Goal: Information Seeking & Learning: Check status

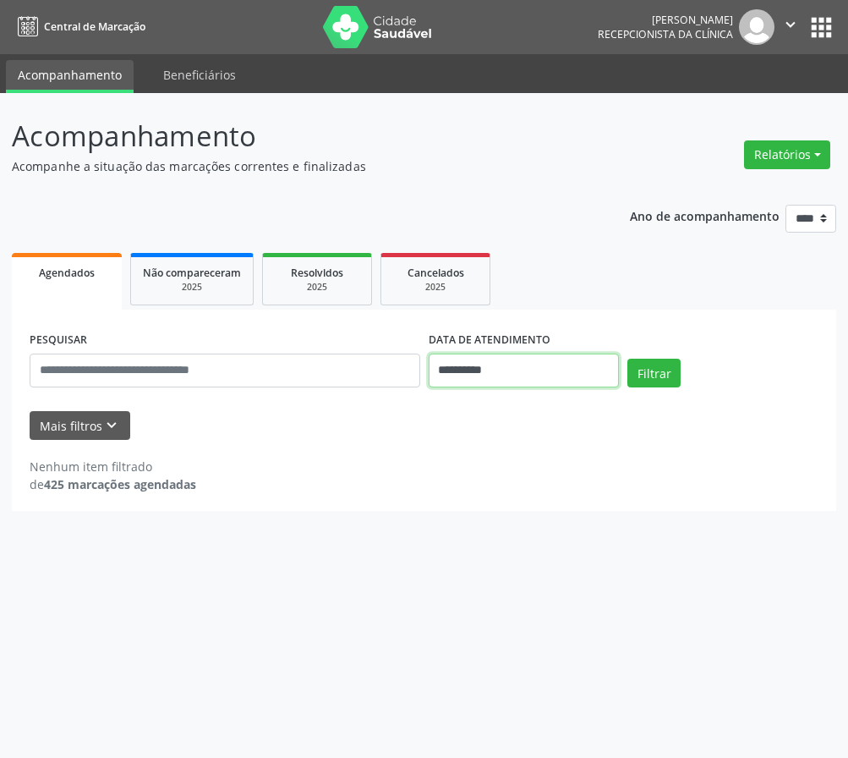
click at [451, 375] on input "**********" at bounding box center [524, 370] width 191 height 34
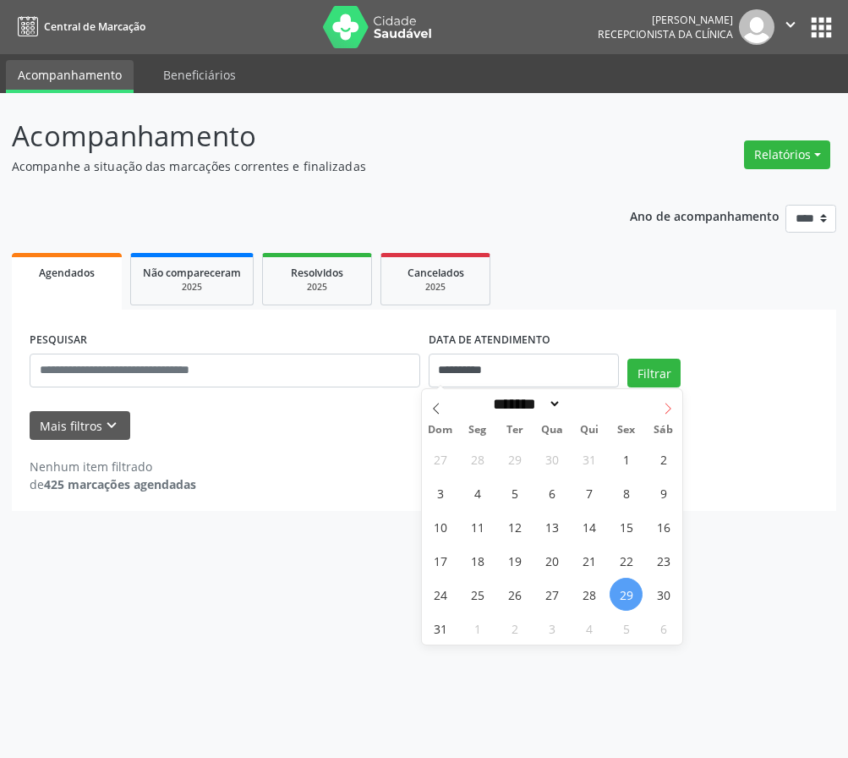
click at [670, 412] on icon at bounding box center [668, 408] width 12 height 12
select select "*"
click at [477, 460] on span "1" at bounding box center [477, 458] width 33 height 33
type input "**********"
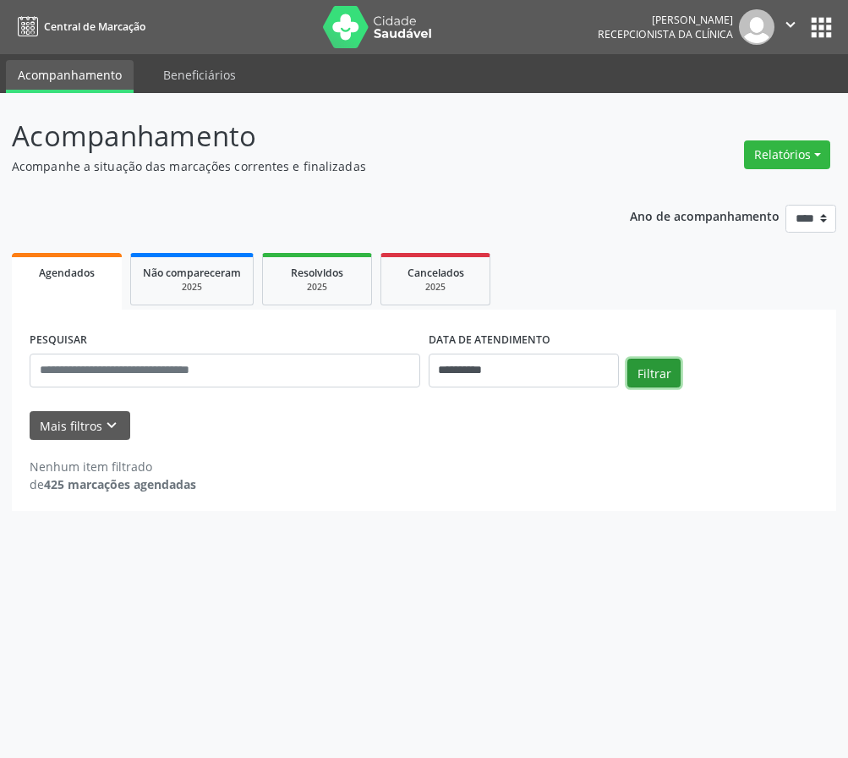
click at [672, 366] on button "Filtrar" at bounding box center [653, 372] width 53 height 29
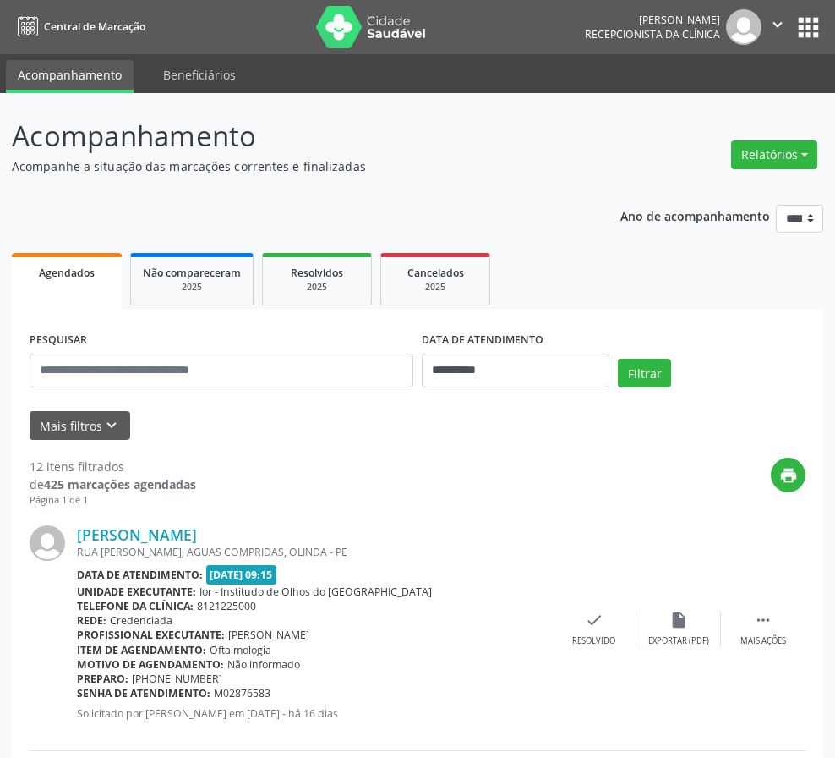
scroll to position [254, 0]
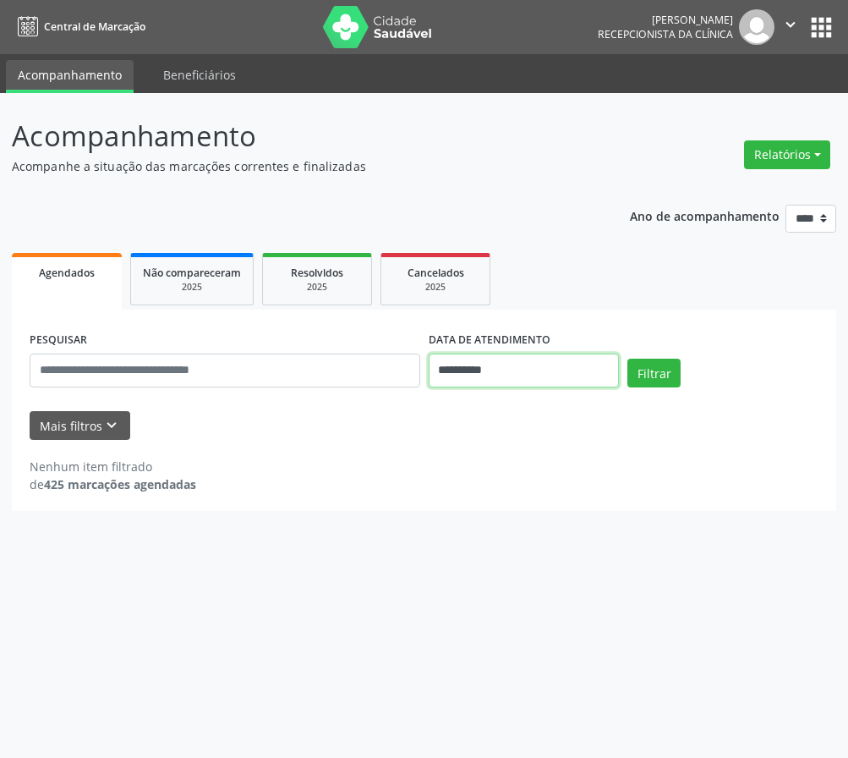
click at [538, 368] on input "**********" at bounding box center [524, 370] width 191 height 34
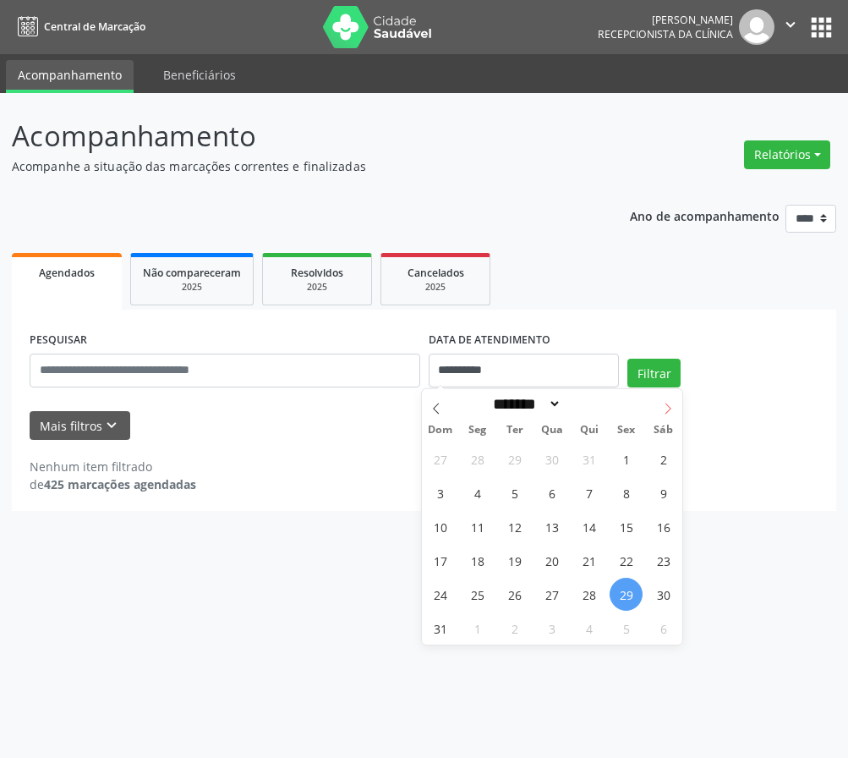
click at [663, 408] on icon at bounding box center [668, 408] width 12 height 12
select select "*"
click at [484, 459] on span "1" at bounding box center [477, 458] width 33 height 33
type input "**********"
click at [476, 452] on span "1" at bounding box center [477, 458] width 33 height 33
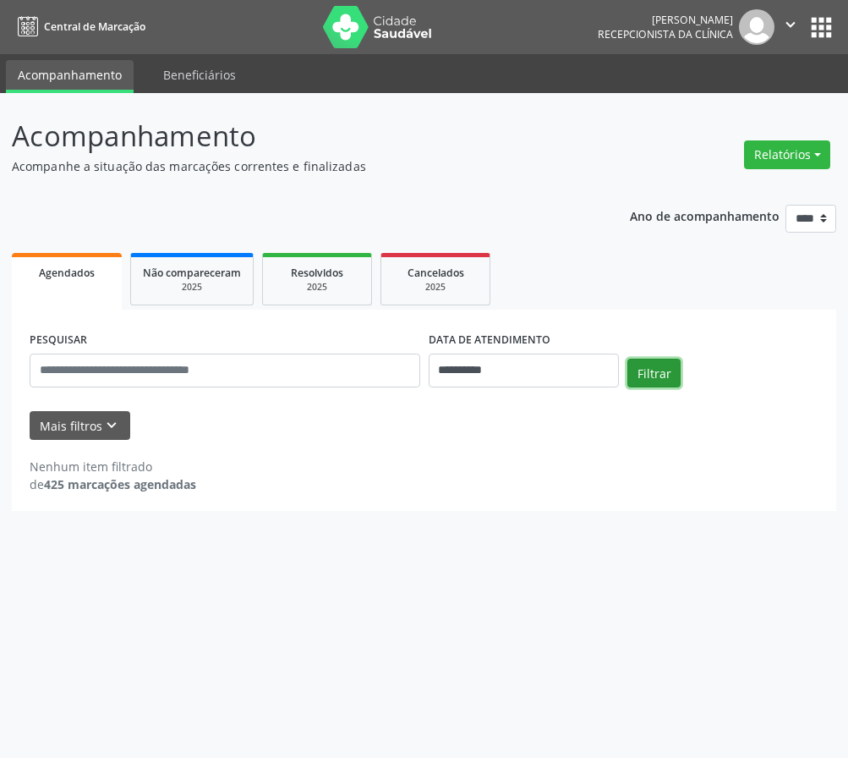
click at [640, 361] on button "Filtrar" at bounding box center [653, 372] width 53 height 29
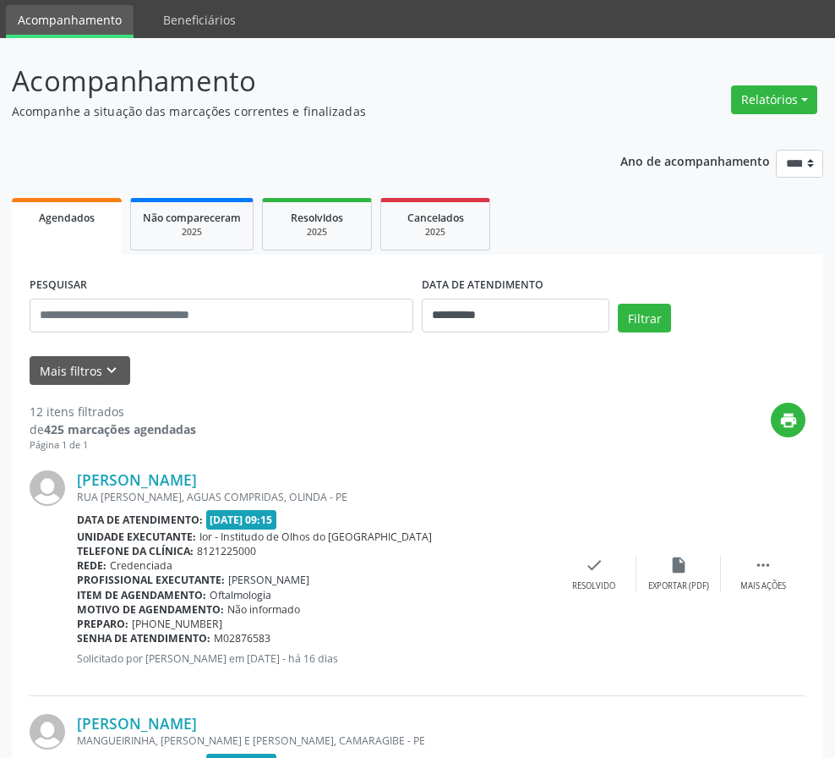
scroll to position [85, 0]
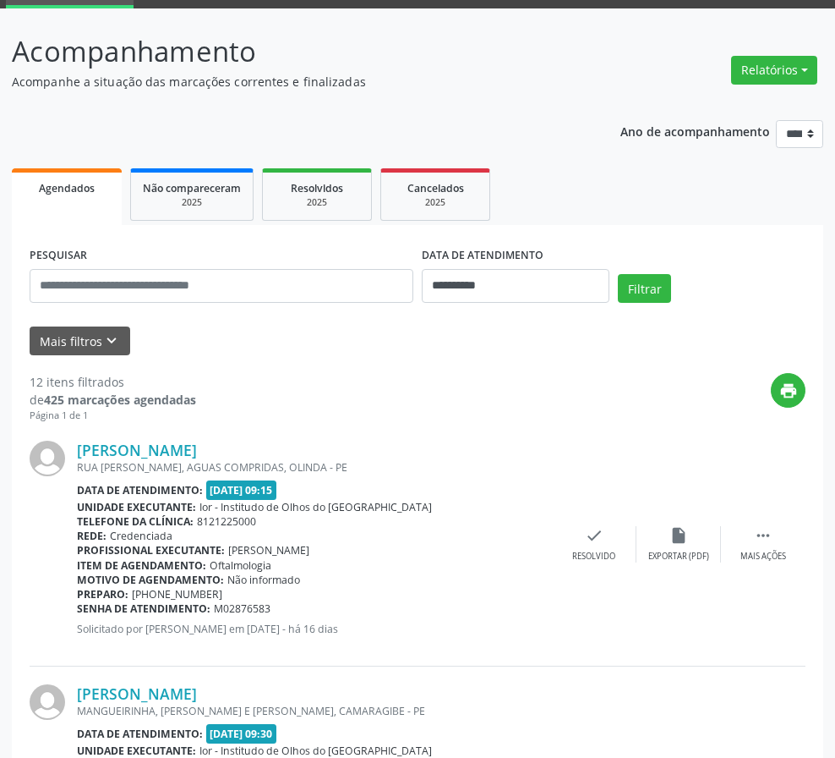
click at [447, 471] on div "RUA [PERSON_NAME], AGUAS COMPRIDAS, OLINDA - PE" at bounding box center [314, 467] width 475 height 14
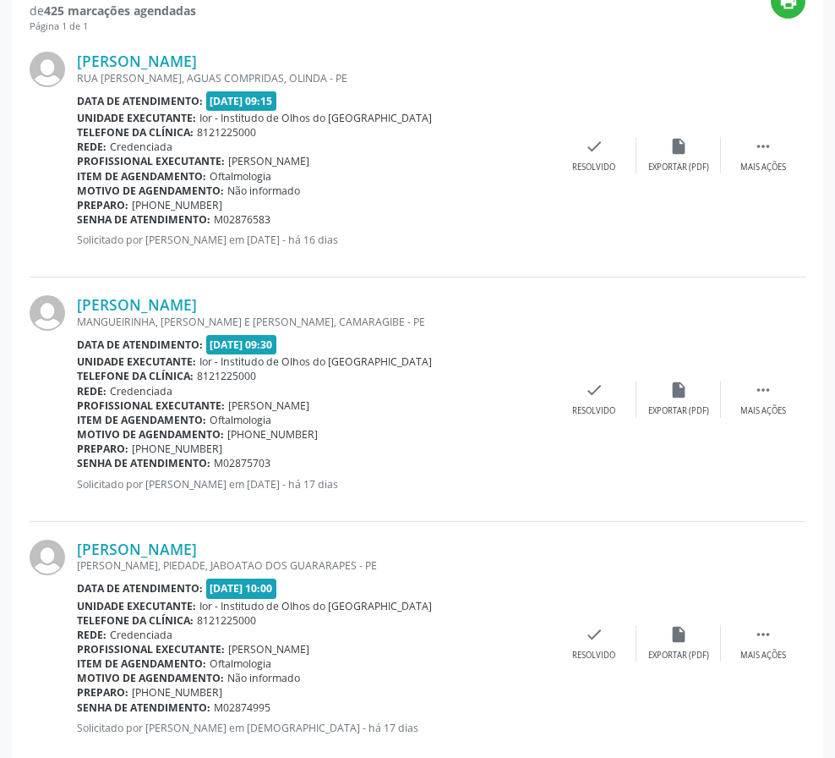
scroll to position [507, 0]
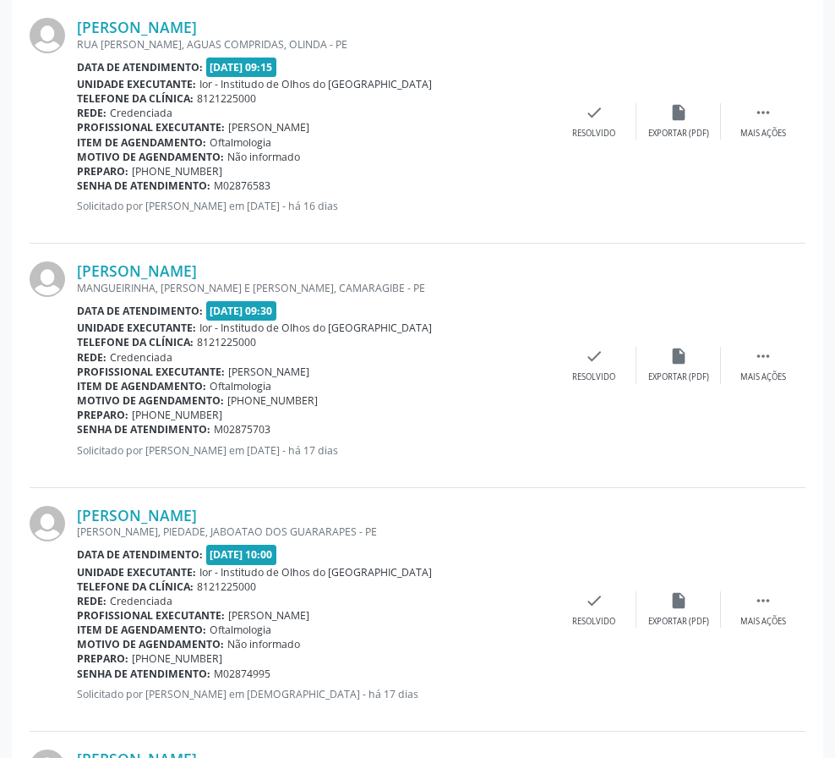
click at [447, 363] on div "Rede: Credenciada" at bounding box center [314, 357] width 475 height 14
drag, startPoint x: 258, startPoint y: 267, endPoint x: 63, endPoint y: 270, distance: 194.5
click at [63, 270] on div "[PERSON_NAME] MANGUEIRINHA, LOT SANTOS COSME E [PERSON_NAME], [GEOGRAPHIC_DATA]…" at bounding box center [418, 366] width 776 height 244
copy div "[PERSON_NAME]"
drag, startPoint x: 271, startPoint y: 430, endPoint x: 216, endPoint y: 434, distance: 54.2
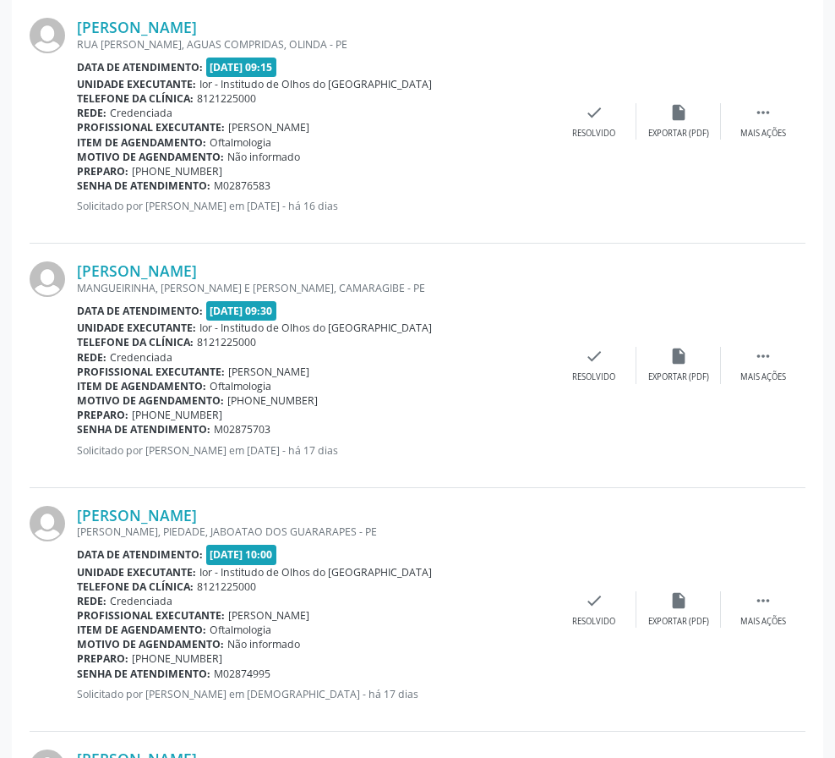
click at [216, 434] on div "Senha de atendimento: M02875703" at bounding box center [314, 429] width 475 height 14
copy span "M02875703"
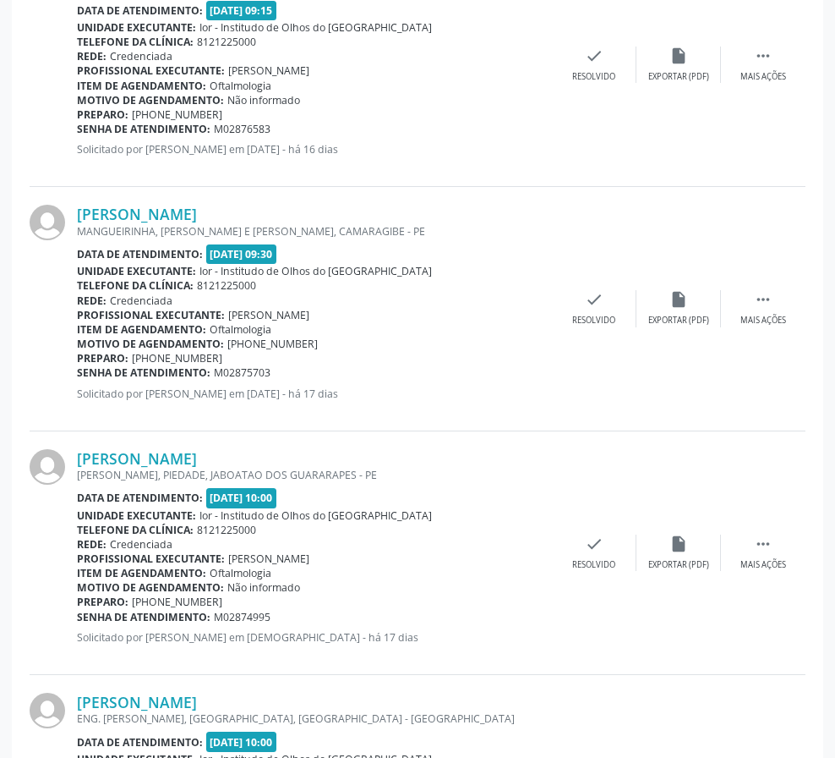
scroll to position [676, 0]
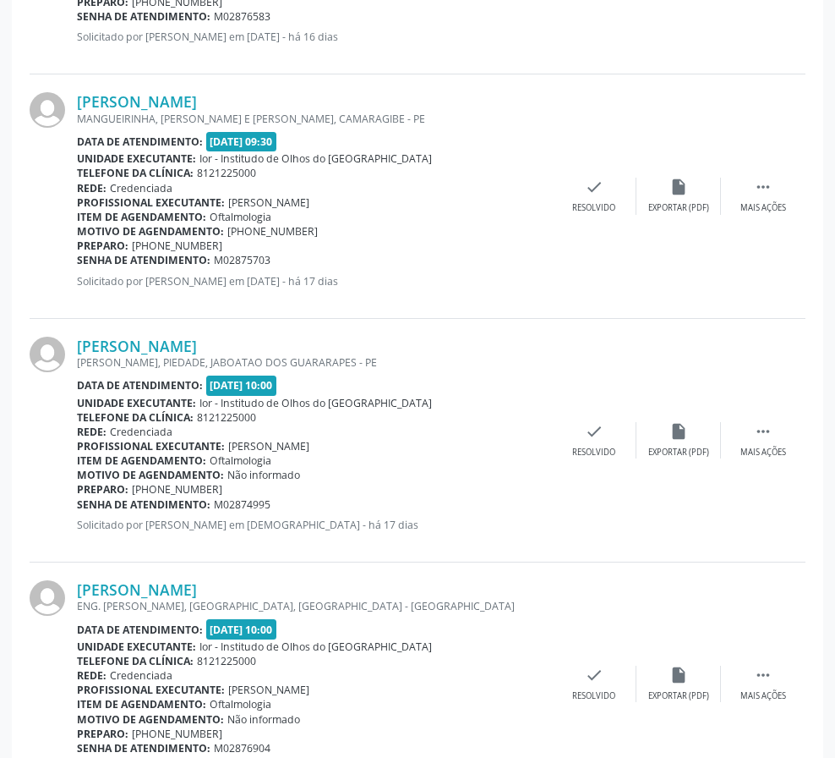
click at [486, 292] on div "[PERSON_NAME] MANGUEIRINHA, LOT SANTOS COSME E [PERSON_NAME], [GEOGRAPHIC_DATA]…" at bounding box center [314, 195] width 475 height 207
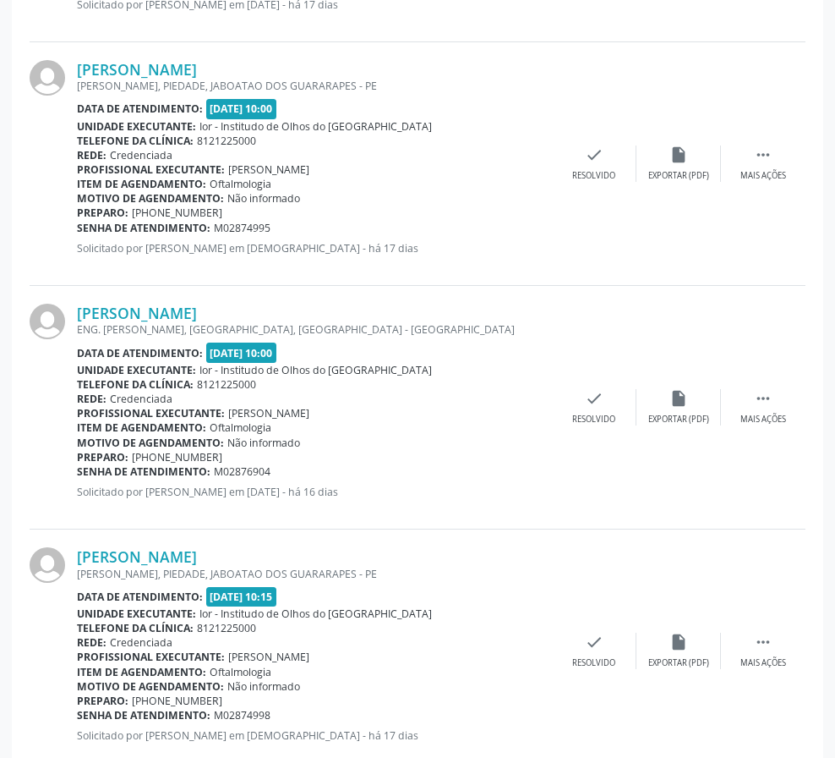
scroll to position [1015, 0]
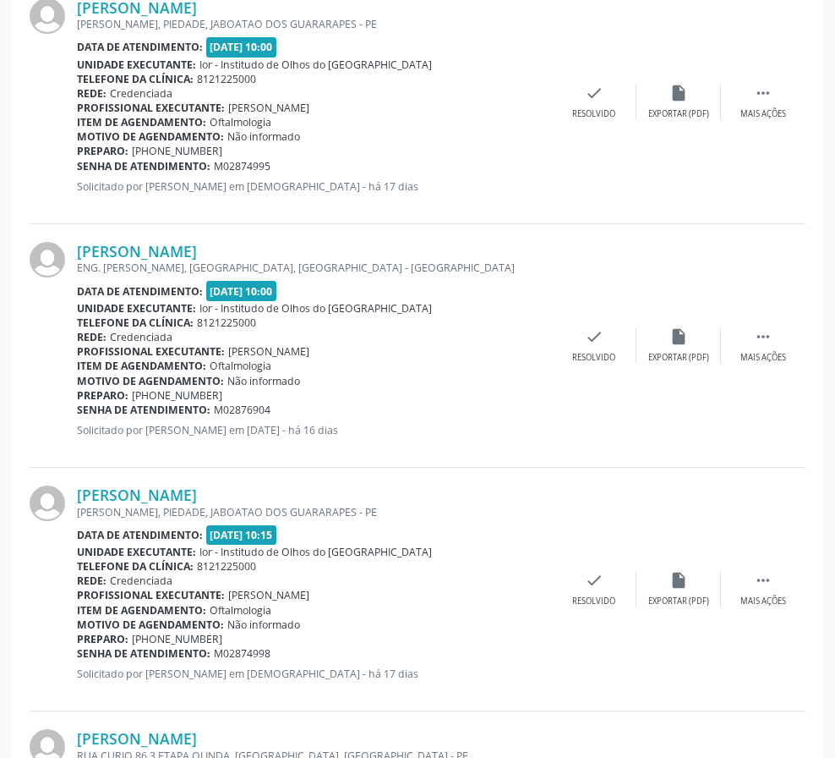
click at [456, 466] on div "[PERSON_NAME] ENG. [PERSON_NAME], [GEOGRAPHIC_DATA], [GEOGRAPHIC_DATA] - [GEOGR…" at bounding box center [418, 346] width 776 height 244
drag, startPoint x: 76, startPoint y: 516, endPoint x: 106, endPoint y: 515, distance: 29.6
click at [106, 515] on div "[PERSON_NAME] [PERSON_NAME], PIEDADE, JABOATAO DOS GUARARAPES - PE Data de aten…" at bounding box center [418, 590] width 776 height 244
click at [187, 491] on link "[PERSON_NAME]" at bounding box center [137, 494] width 120 height 19
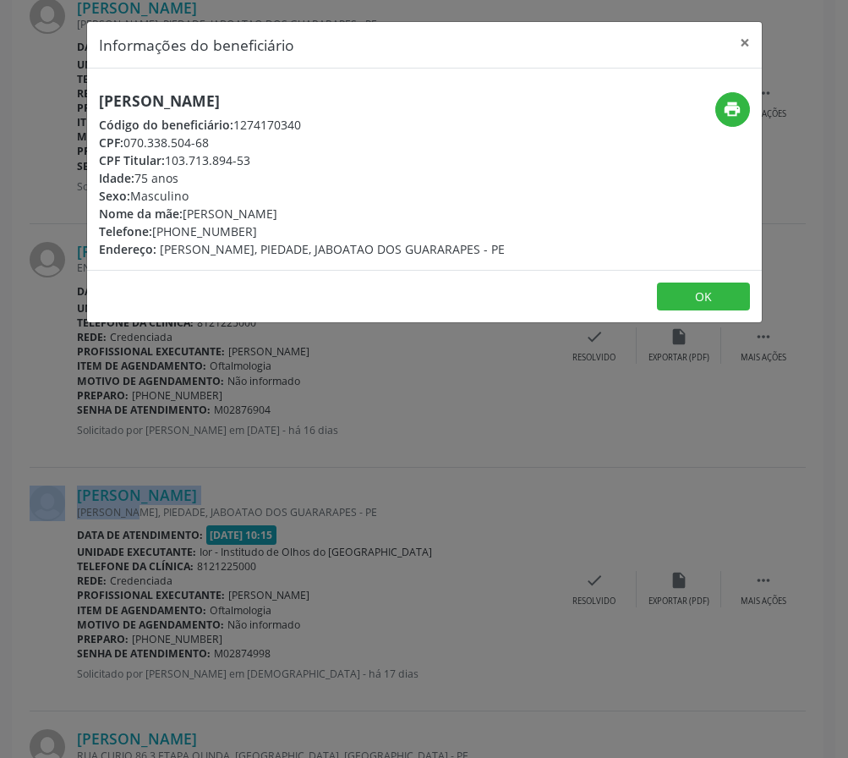
drag, startPoint x: 212, startPoint y: 145, endPoint x: 129, endPoint y: 145, distance: 83.7
click at [129, 145] on div "CPF: 070.338.504-68" at bounding box center [302, 143] width 406 height 18
copy div "070.338.504-68"
click at [715, 311] on button "OK" at bounding box center [703, 296] width 93 height 29
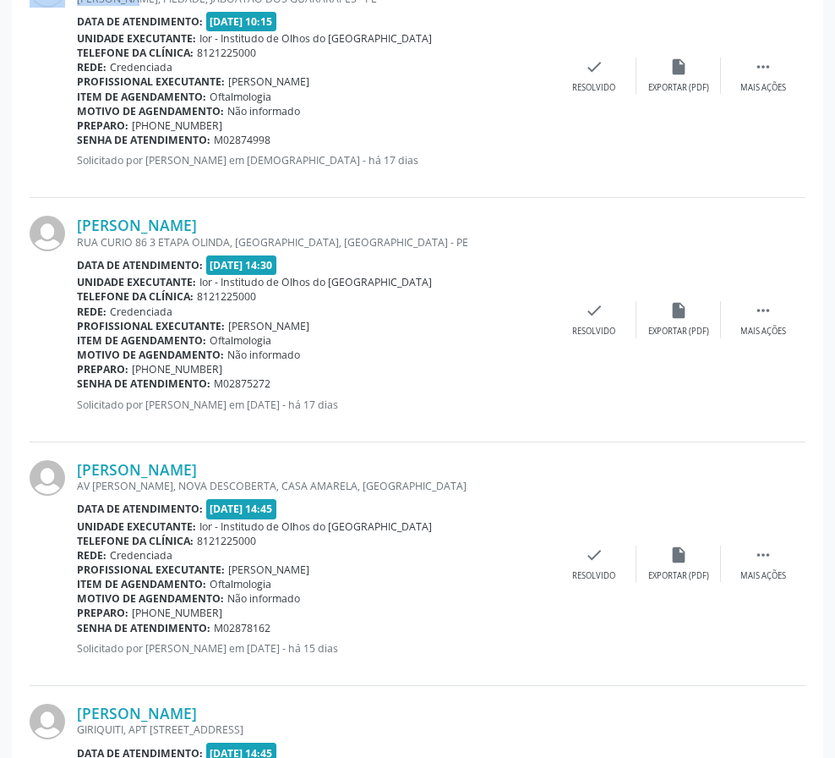
scroll to position [1691, 0]
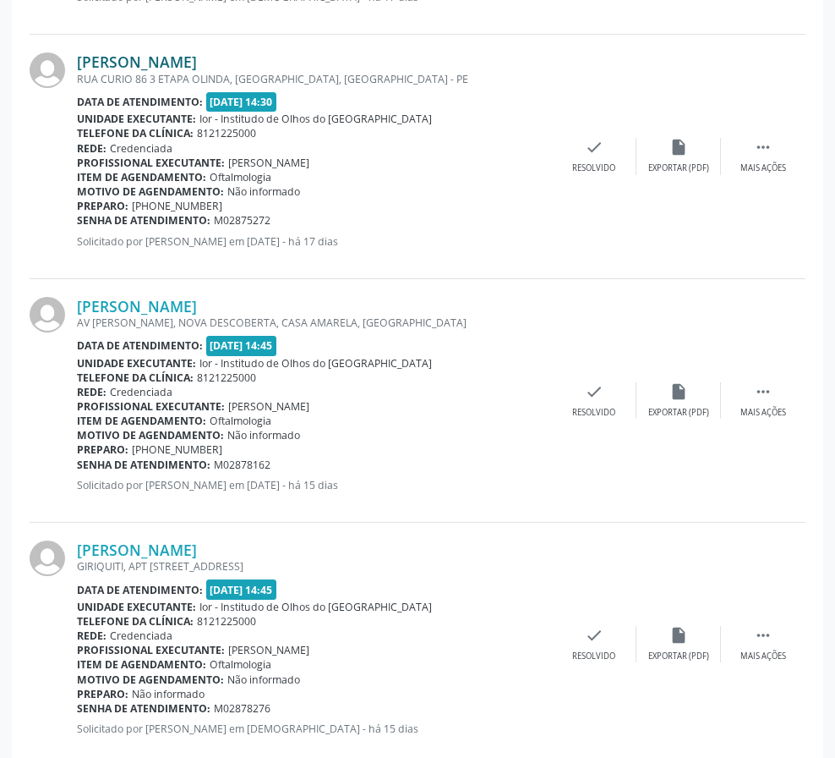
click at [197, 62] on link "[PERSON_NAME]" at bounding box center [137, 61] width 120 height 19
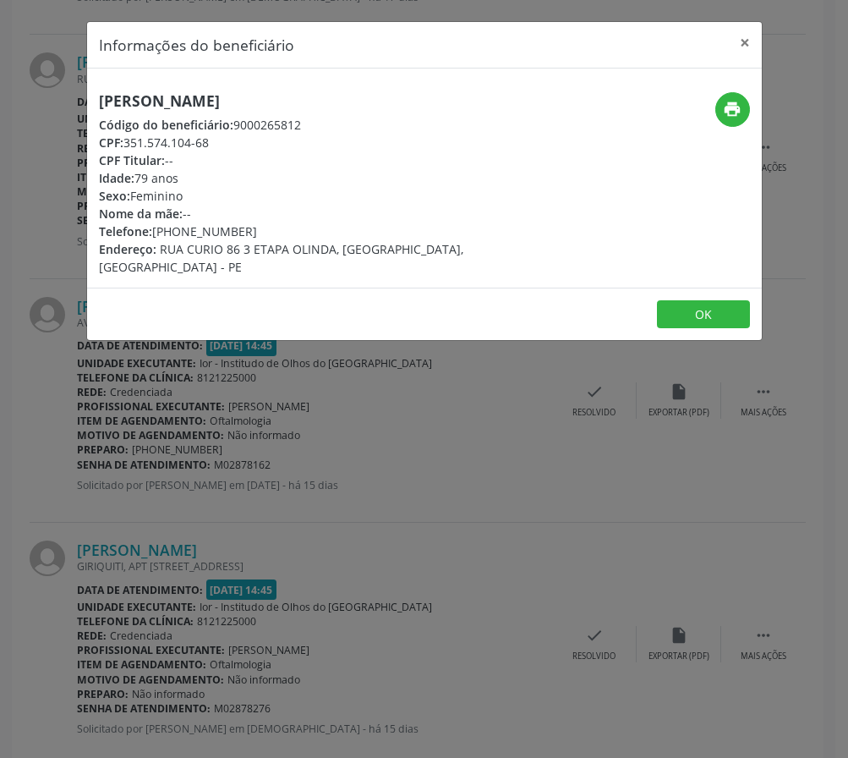
drag, startPoint x: 128, startPoint y: 144, endPoint x: 209, endPoint y: 143, distance: 81.2
click at [209, 143] on div "CPF: 351.574.104-68" at bounding box center [312, 143] width 426 height 18
copy div "351.574.104-68"
drag, startPoint x: 747, startPoint y: 46, endPoint x: 737, endPoint y: 44, distance: 10.3
click at [747, 46] on button "×" at bounding box center [745, 42] width 34 height 41
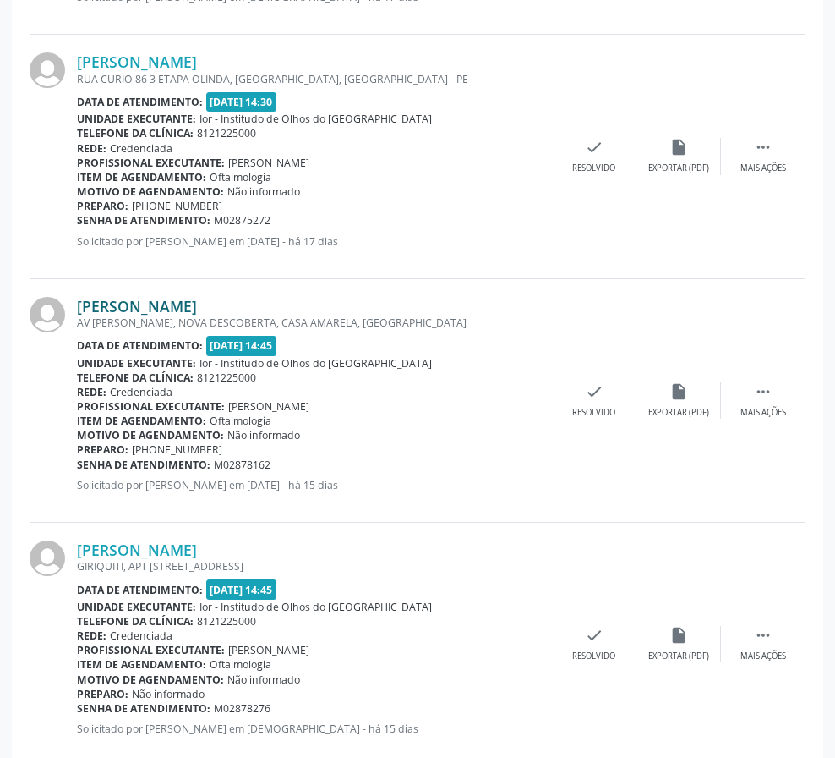
click at [197, 304] on link "[PERSON_NAME]" at bounding box center [137, 306] width 120 height 19
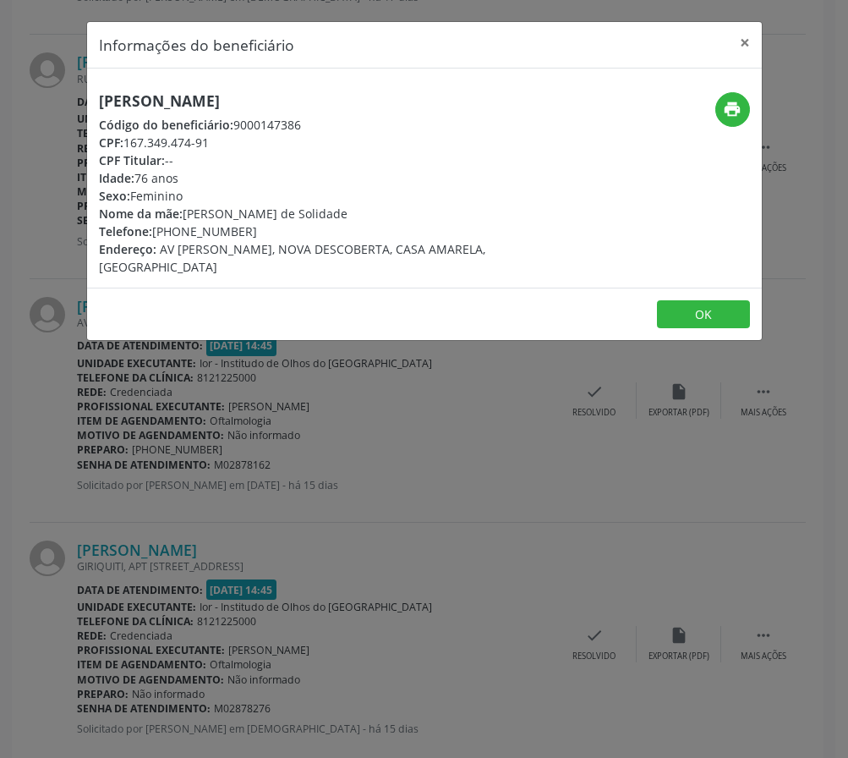
drag, startPoint x: 128, startPoint y: 145, endPoint x: 209, endPoint y: 147, distance: 81.2
click at [209, 147] on div "CPF: 167.349.474-91" at bounding box center [312, 143] width 426 height 18
copy div "167.349.474-91"
click at [735, 40] on button "×" at bounding box center [745, 42] width 34 height 41
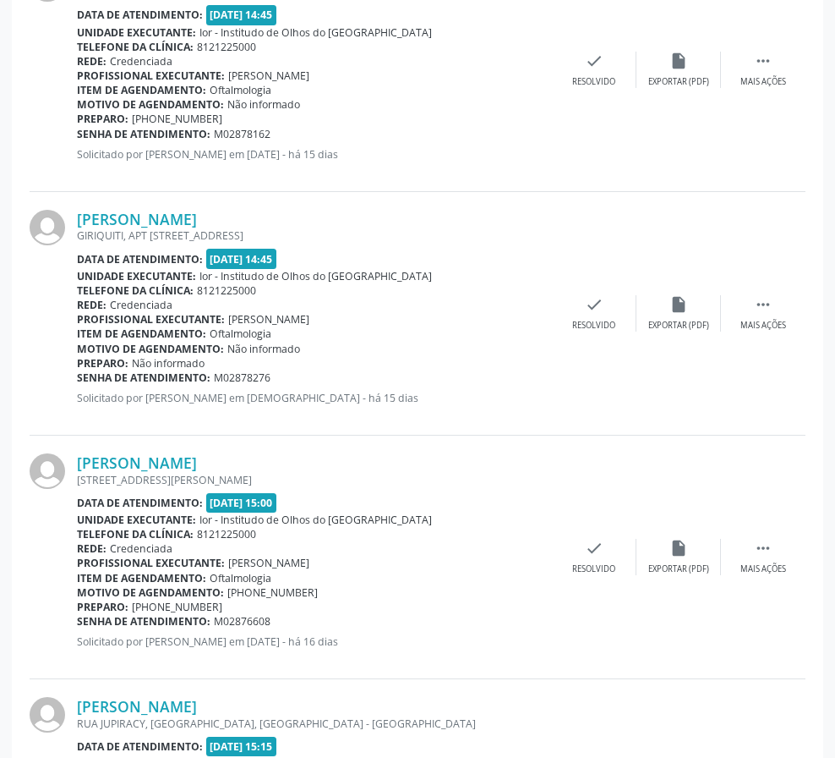
scroll to position [2029, 0]
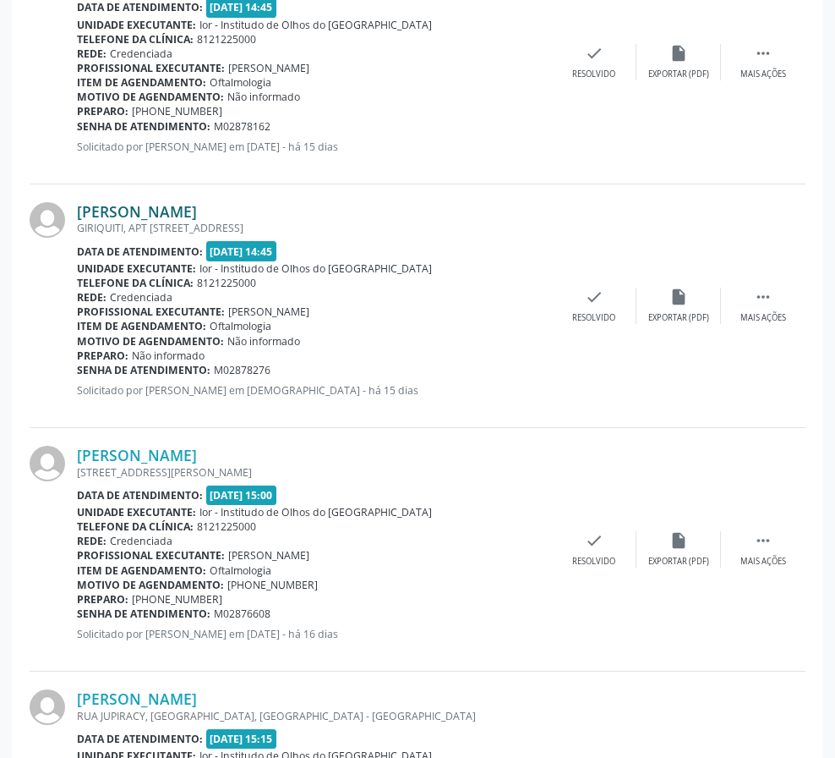
click at [154, 214] on link "[PERSON_NAME]" at bounding box center [137, 211] width 120 height 19
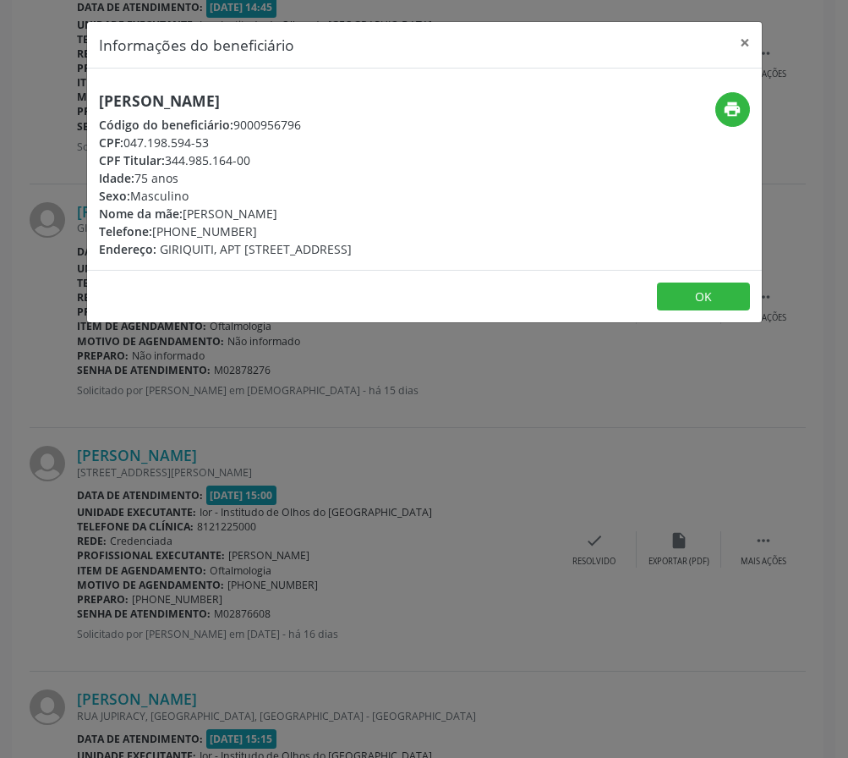
drag, startPoint x: 126, startPoint y: 146, endPoint x: 208, endPoint y: 145, distance: 82.0
click at [208, 145] on div "CPF: 047.198.594-53" at bounding box center [225, 143] width 253 height 18
copy div "047.198.594-53"
click at [741, 45] on button "×" at bounding box center [745, 42] width 34 height 41
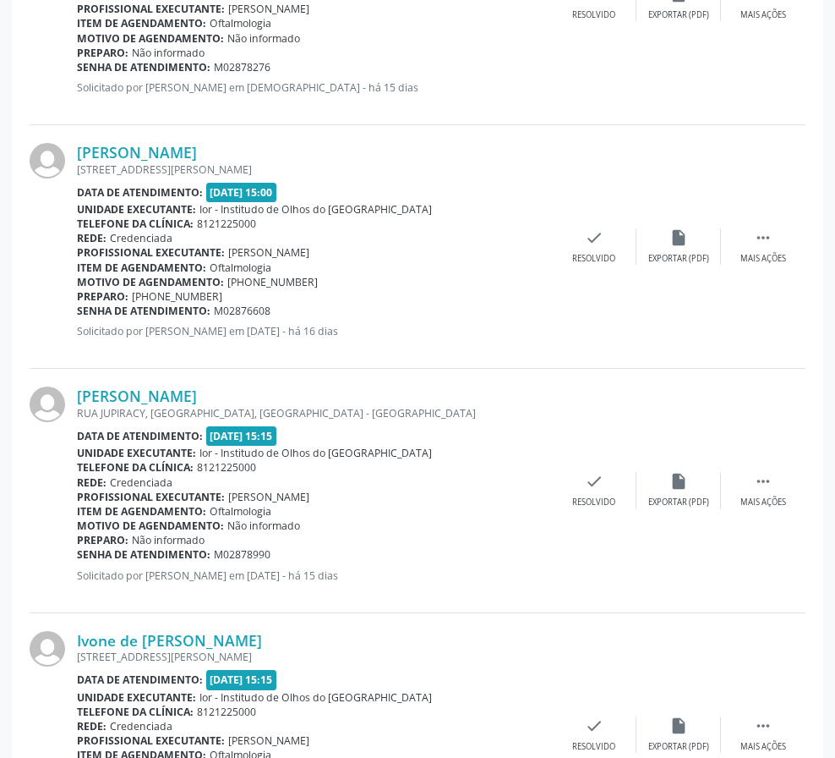
scroll to position [2367, 0]
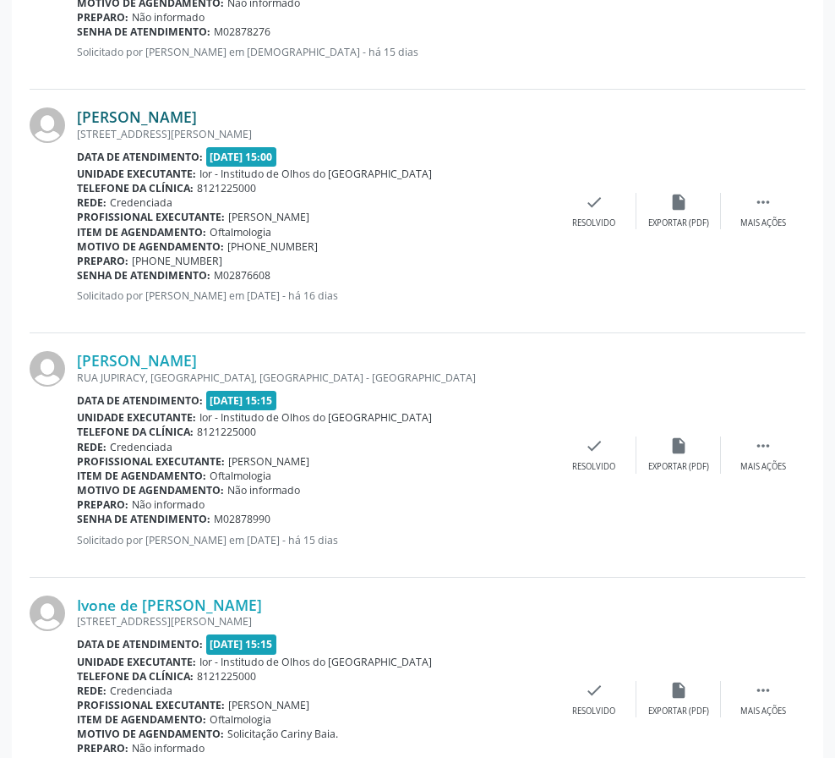
click at [145, 118] on link "[PERSON_NAME]" at bounding box center [137, 116] width 120 height 19
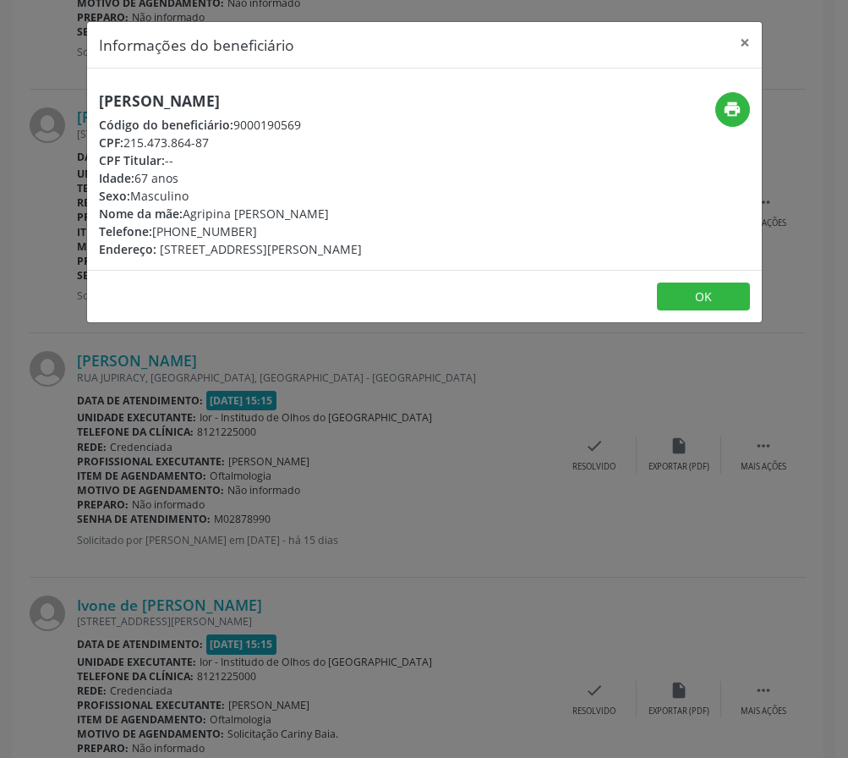
drag, startPoint x: 126, startPoint y: 148, endPoint x: 212, endPoint y: 145, distance: 86.3
click at [212, 145] on div "CPF: 215.473.864-87" at bounding box center [230, 143] width 263 height 18
copy div "215.473.864-87"
click at [739, 41] on button "×" at bounding box center [745, 42] width 34 height 41
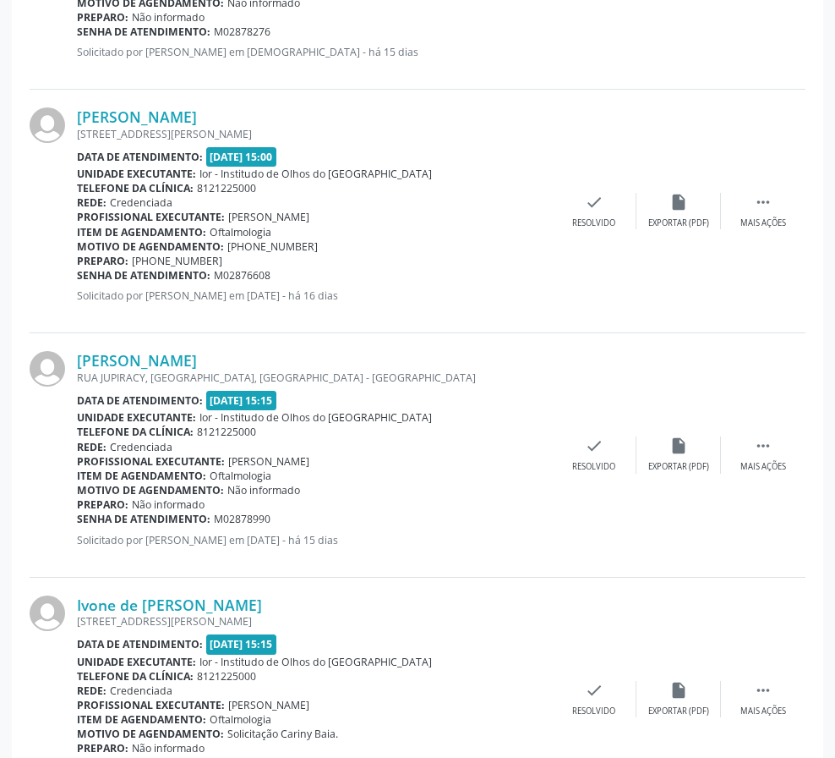
click at [276, 344] on div "[PERSON_NAME] [GEOGRAPHIC_DATA], [GEOGRAPHIC_DATA], [GEOGRAPHIC_DATA] - [GEOGRA…" at bounding box center [418, 455] width 776 height 244
click at [140, 367] on link "[PERSON_NAME]" at bounding box center [137, 360] width 120 height 19
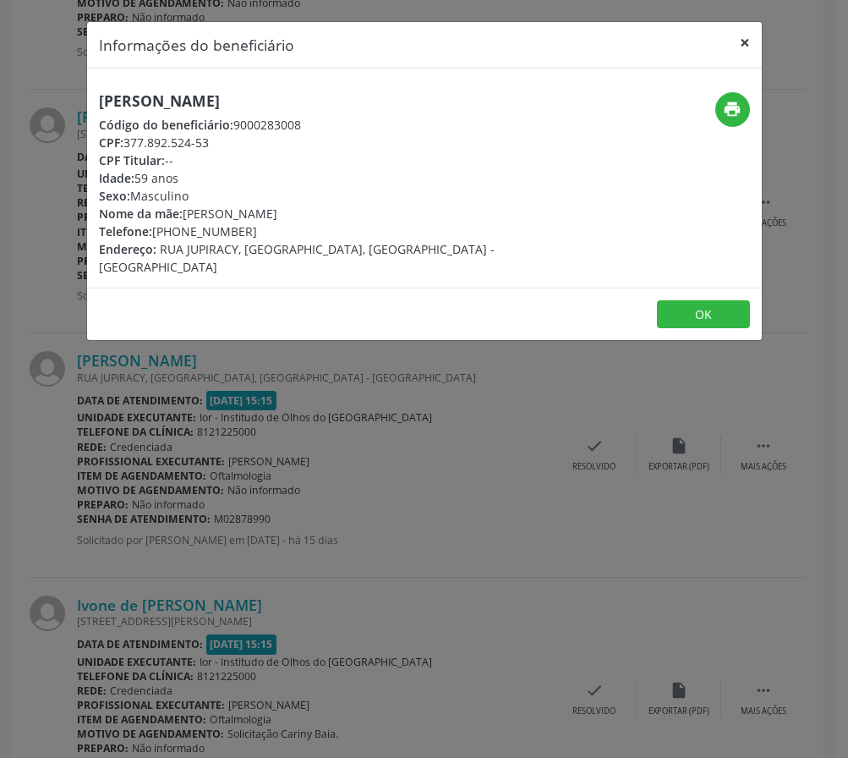
click at [752, 49] on button "×" at bounding box center [745, 42] width 34 height 41
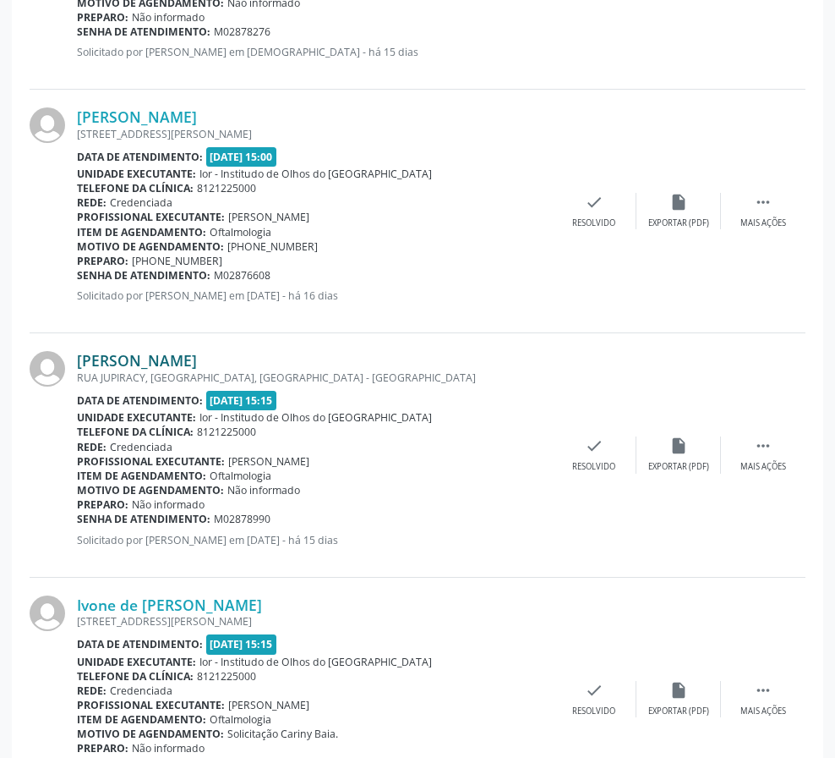
click at [129, 362] on link "[PERSON_NAME]" at bounding box center [137, 360] width 120 height 19
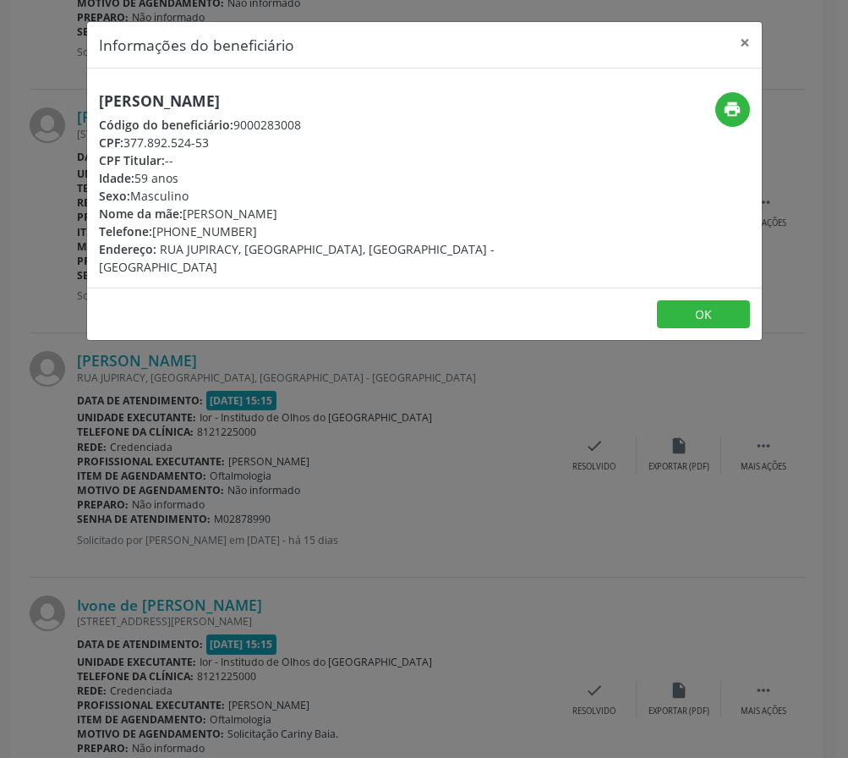
drag, startPoint x: 130, startPoint y: 140, endPoint x: 208, endPoint y: 142, distance: 77.8
click at [208, 142] on div "CPF: 377.892.524-53" at bounding box center [312, 143] width 426 height 18
copy div "377.892.524-53"
click at [747, 46] on button "×" at bounding box center [745, 42] width 34 height 41
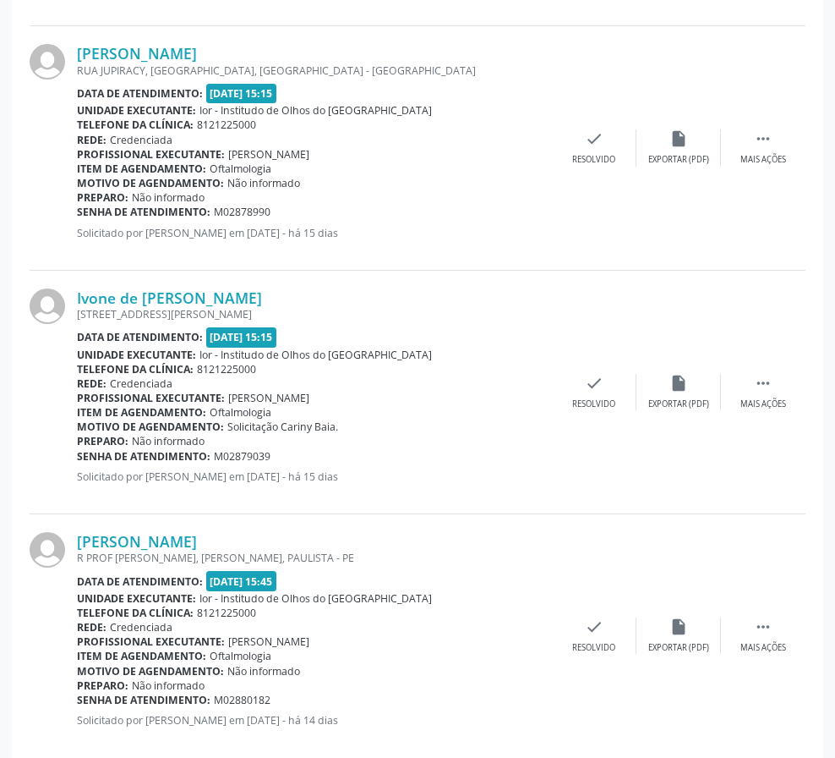
scroll to position [2703, 0]
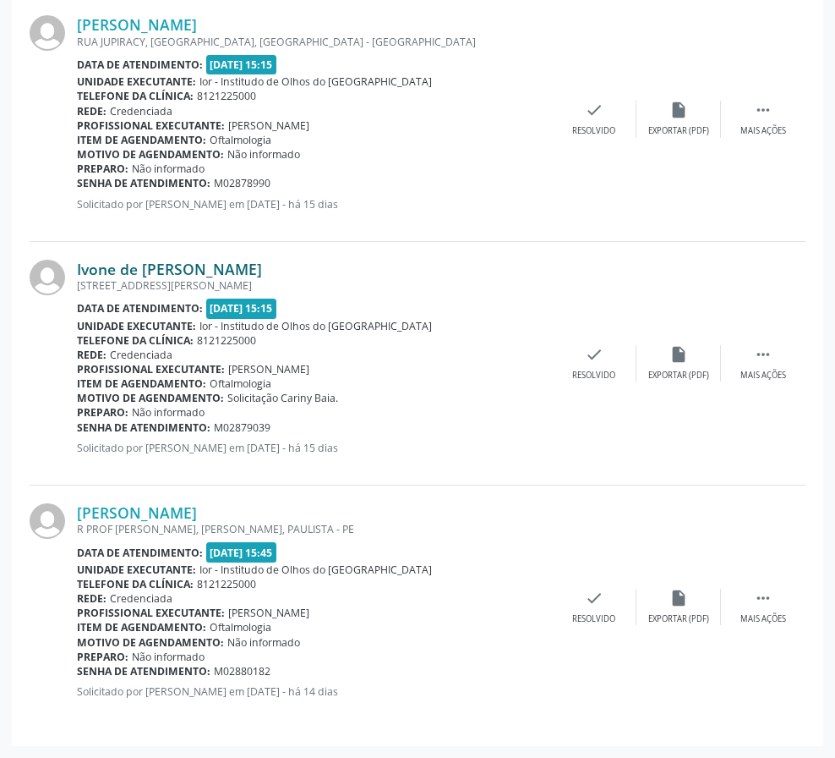
click at [153, 267] on link "Ivone de [PERSON_NAME]" at bounding box center [169, 269] width 185 height 19
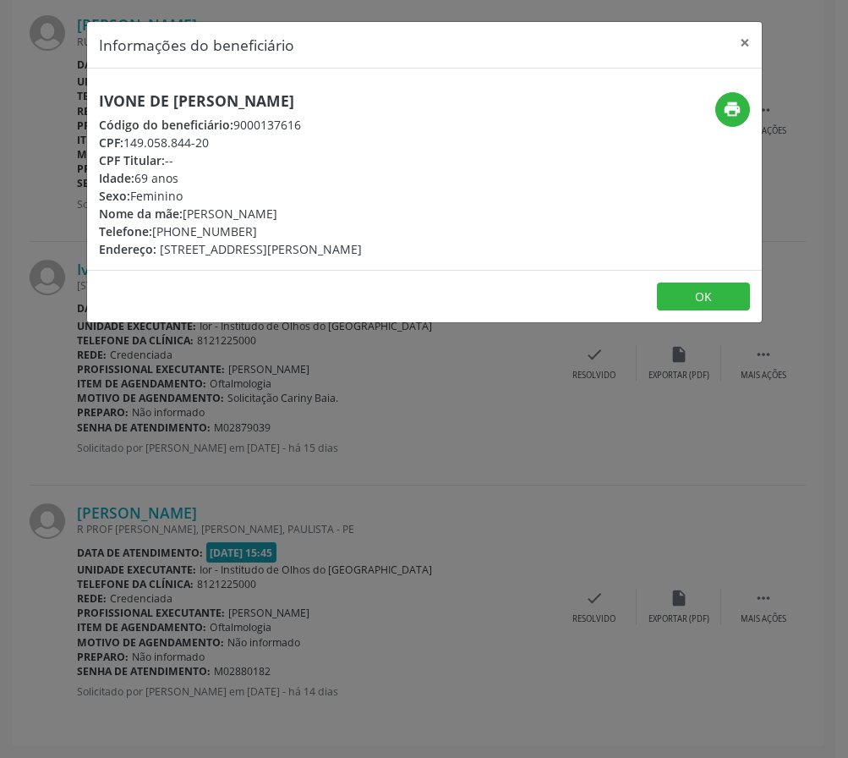
drag, startPoint x: 125, startPoint y: 144, endPoint x: 238, endPoint y: 150, distance: 113.5
click at [238, 150] on div "CPF: 149.058.844-20" at bounding box center [230, 143] width 263 height 18
copy div "149.058.844-20"
click at [739, 45] on button "×" at bounding box center [745, 42] width 34 height 41
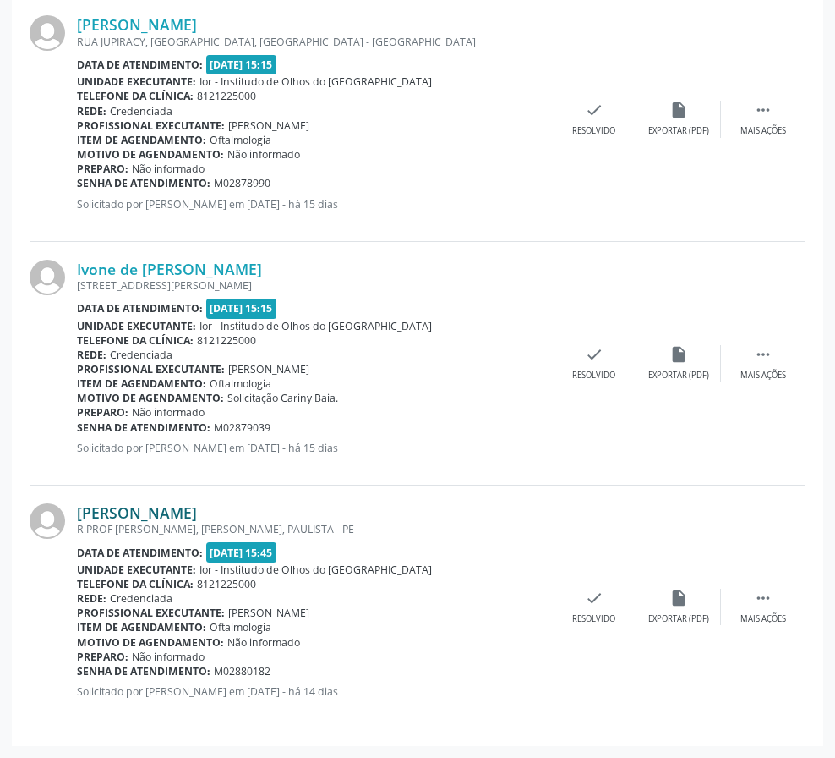
click at [197, 515] on link "[PERSON_NAME]" at bounding box center [137, 512] width 120 height 19
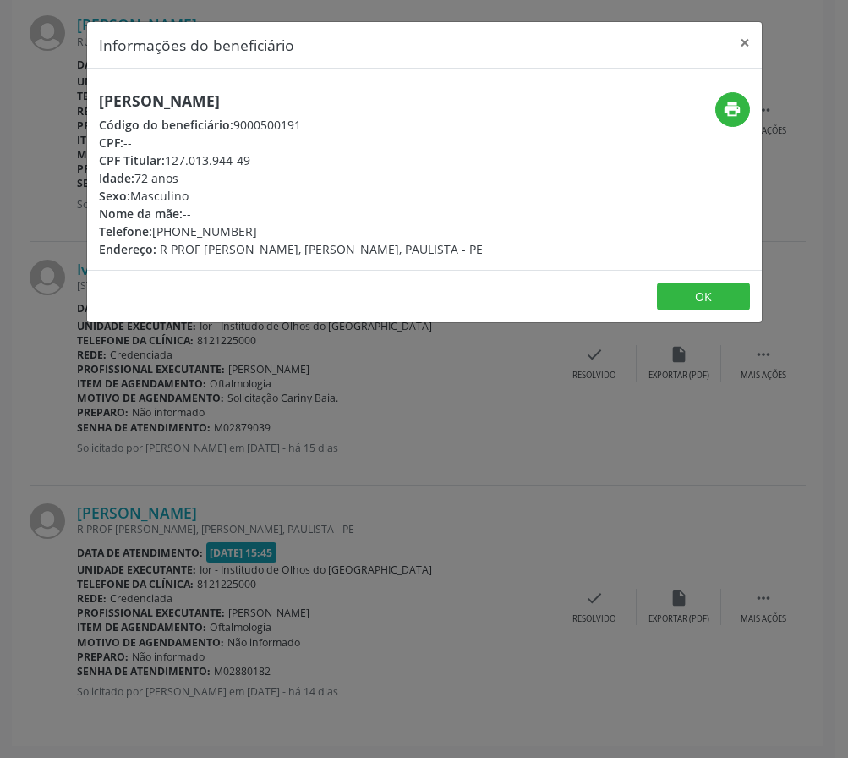
drag, startPoint x: 176, startPoint y: 167, endPoint x: 252, endPoint y: 161, distance: 76.4
click at [252, 161] on div "CPF Titular: 127.013.944-49" at bounding box center [291, 160] width 384 height 18
copy div "127.013.944-49"
click at [744, 47] on button "×" at bounding box center [745, 42] width 34 height 41
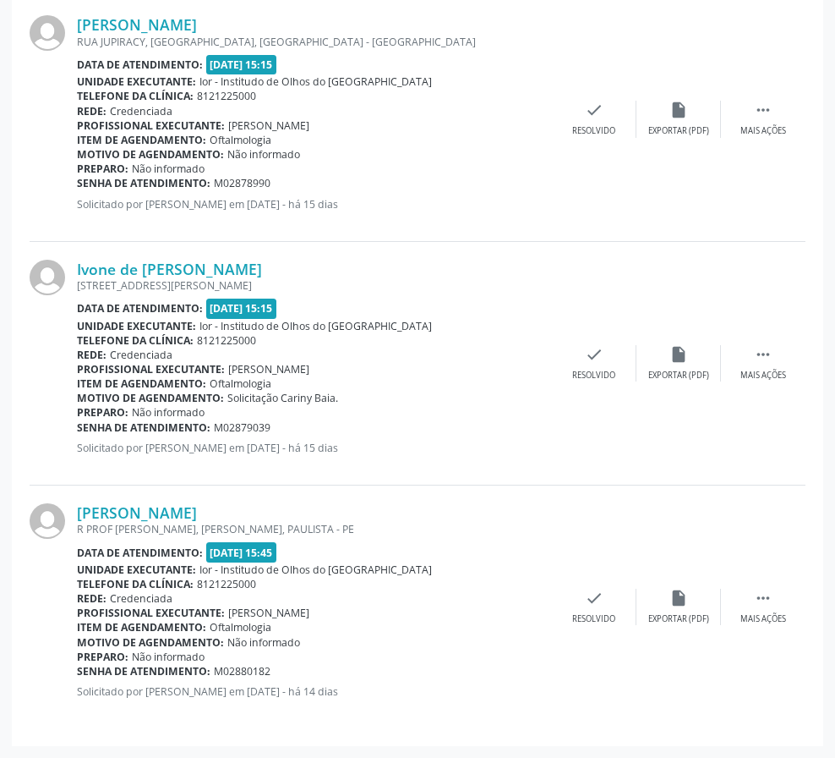
click at [449, 484] on div "Ivone de [PERSON_NAME] [STREET_ADDRESS] Data de atendimento: [DATE] 15:15 Unida…" at bounding box center [418, 364] width 776 height 244
click at [158, 507] on link "[PERSON_NAME]" at bounding box center [137, 512] width 120 height 19
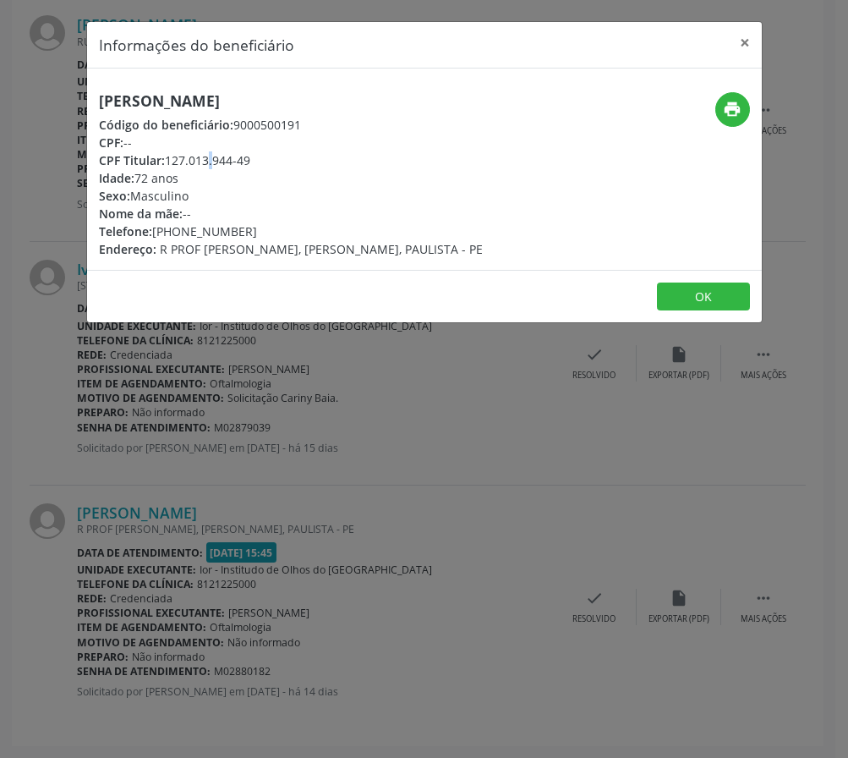
drag, startPoint x: 167, startPoint y: 164, endPoint x: 177, endPoint y: 161, distance: 10.5
click at [176, 161] on div "CPF Titular: 127.013.944-49" at bounding box center [291, 160] width 384 height 18
click at [221, 212] on div "Nome da mãe: --" at bounding box center [291, 214] width 384 height 18
drag, startPoint x: 341, startPoint y: 109, endPoint x: 74, endPoint y: 107, distance: 266.3
click at [74, 107] on div "Informações do beneficiário × [PERSON_NAME] Código do beneficiário: 9000500191 …" at bounding box center [424, 379] width 848 height 758
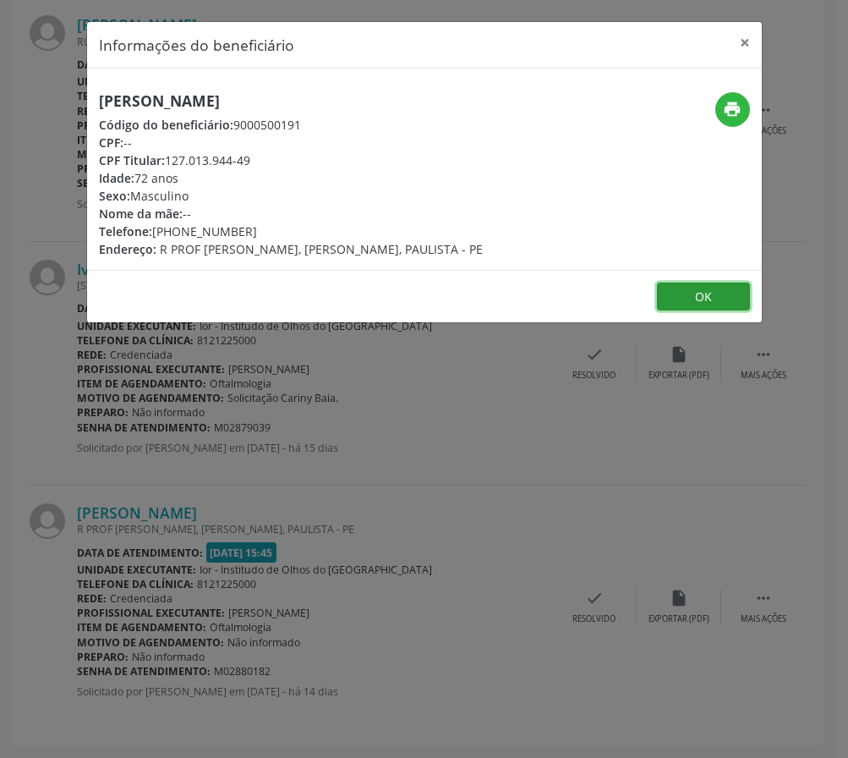
click at [681, 287] on button "OK" at bounding box center [703, 296] width 93 height 29
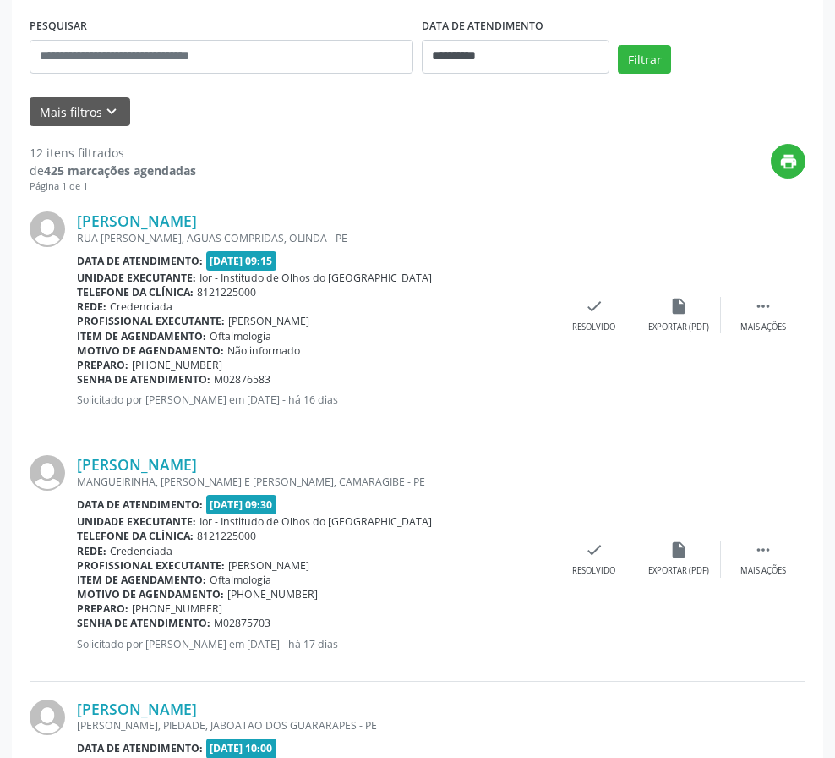
scroll to position [0, 0]
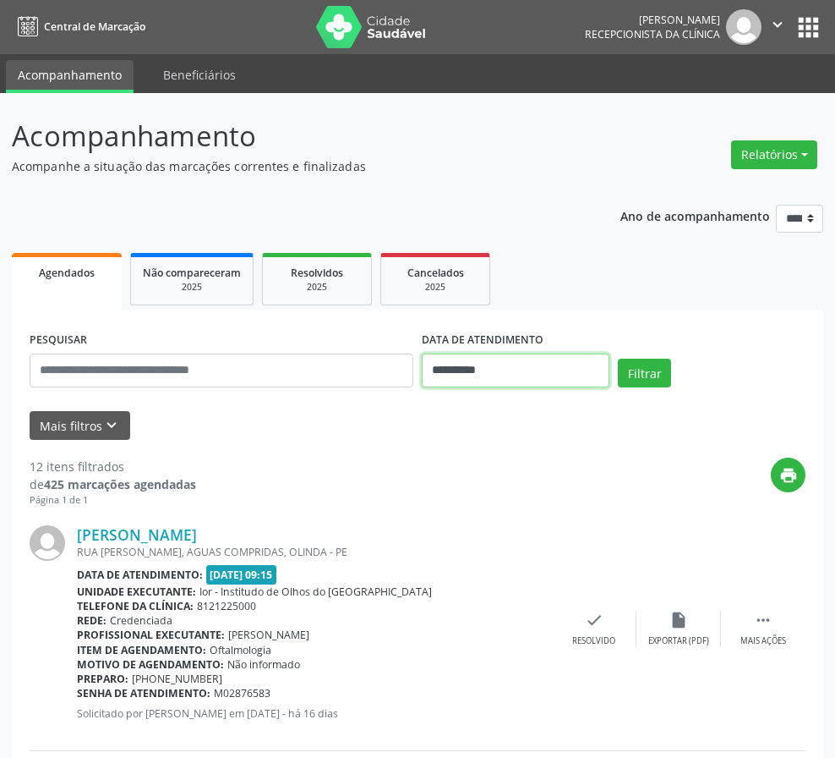
click at [462, 374] on input "**********" at bounding box center [516, 370] width 188 height 34
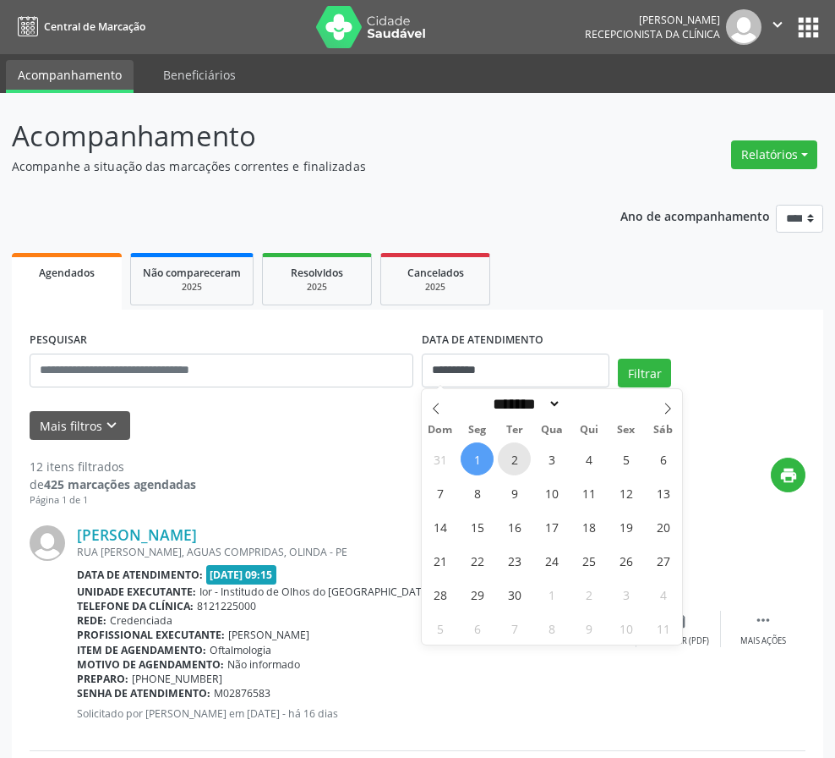
click at [519, 462] on span "2" at bounding box center [514, 458] width 33 height 33
type input "**********"
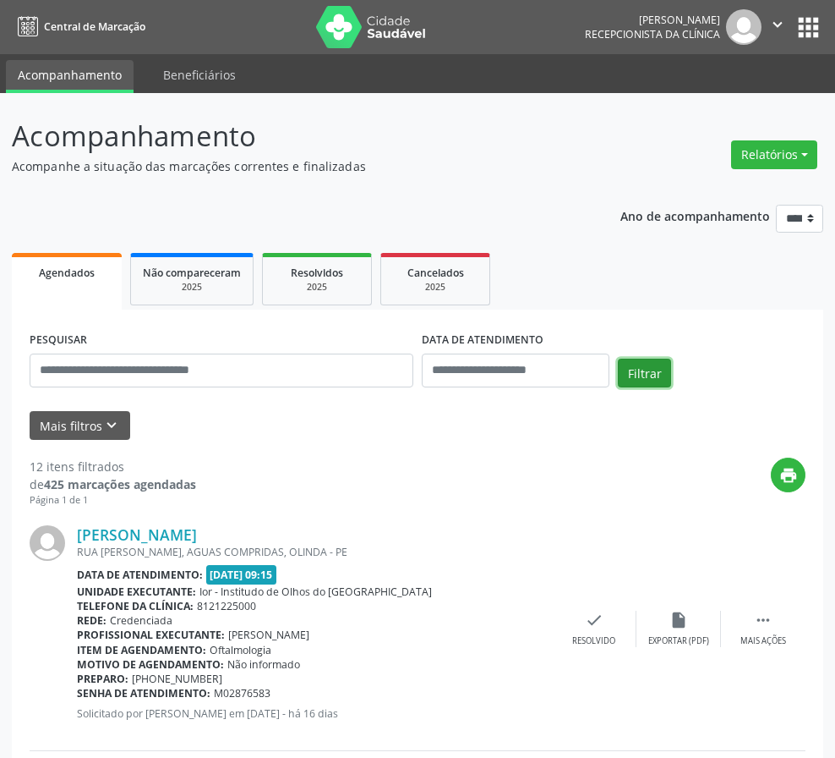
click at [629, 378] on button "Filtrar" at bounding box center [644, 372] width 53 height 29
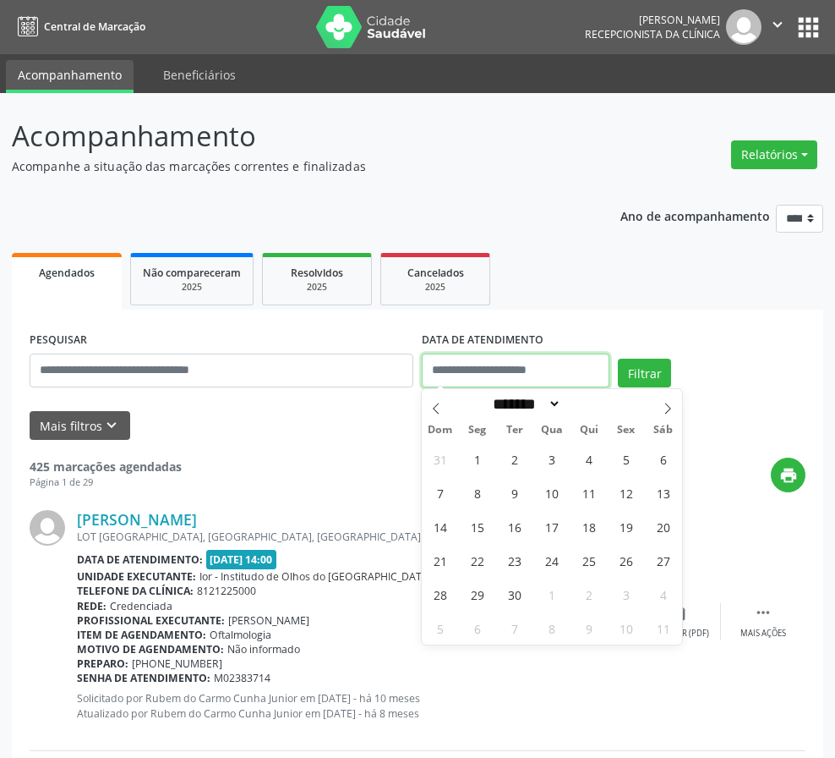
click at [574, 377] on input "text" at bounding box center [516, 370] width 188 height 34
click at [479, 465] on span "1" at bounding box center [477, 458] width 33 height 33
type input "**********"
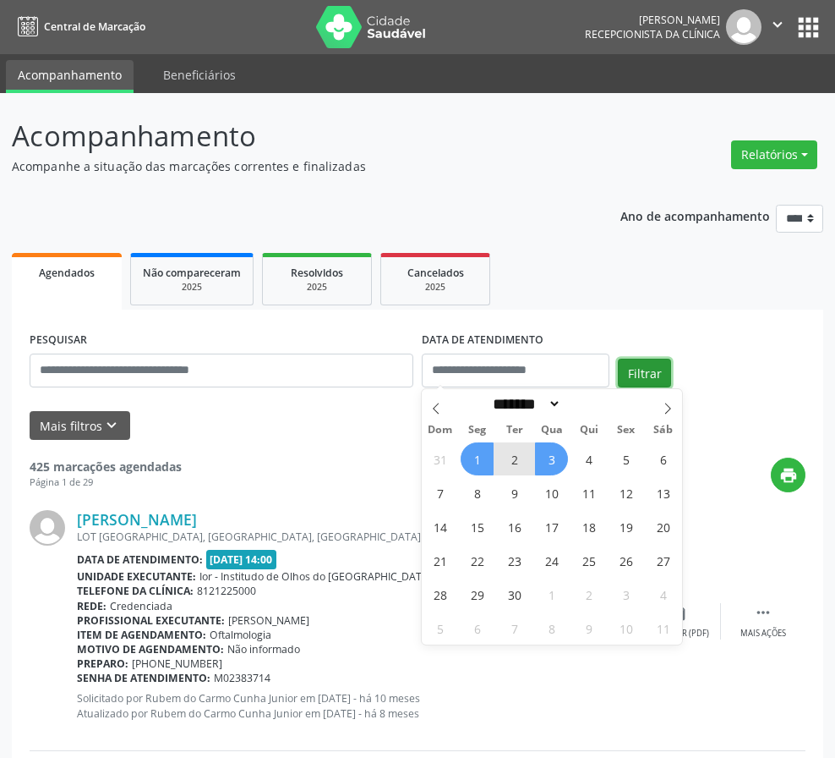
click at [652, 373] on button "Filtrar" at bounding box center [644, 372] width 53 height 29
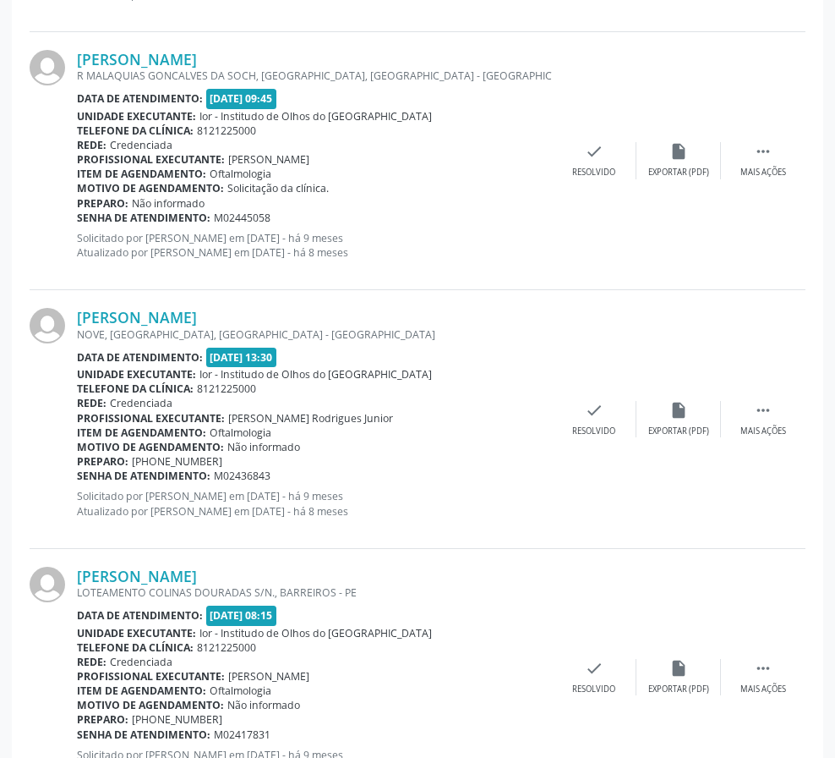
scroll to position [3686, 0]
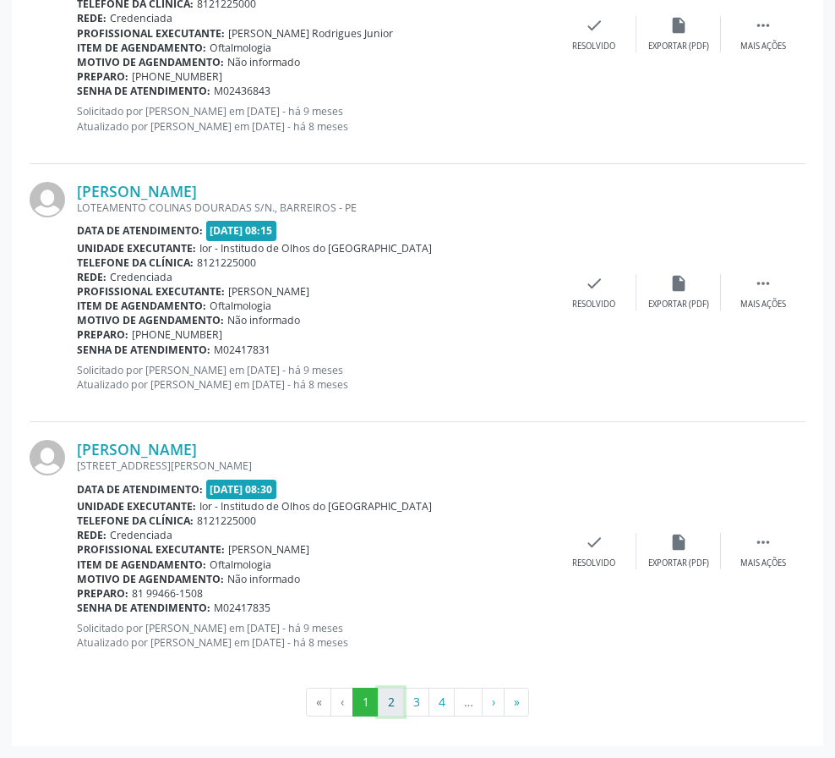
click at [388, 698] on button "2" at bounding box center [391, 701] width 26 height 29
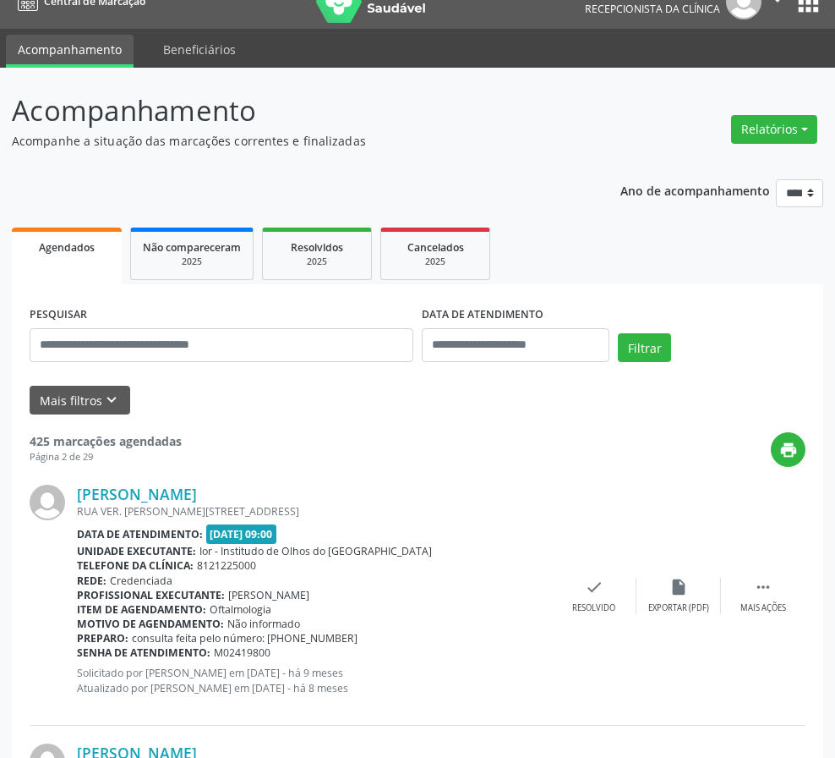
scroll to position [0, 0]
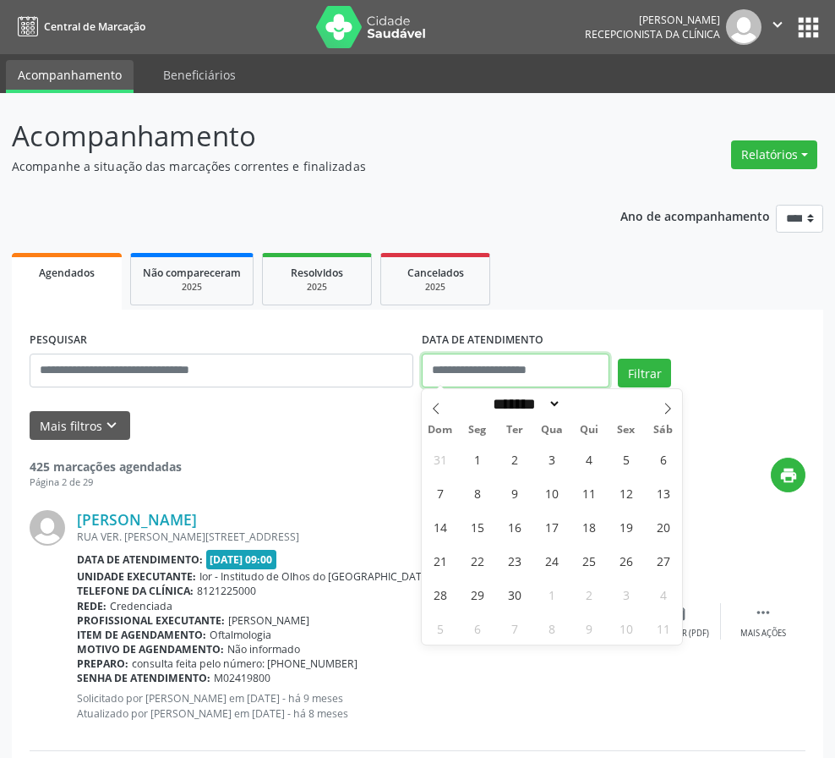
click at [462, 368] on input "text" at bounding box center [516, 370] width 188 height 34
click at [483, 456] on span "1" at bounding box center [477, 458] width 33 height 33
type input "**********"
click at [629, 367] on button "Filtrar" at bounding box center [644, 372] width 53 height 29
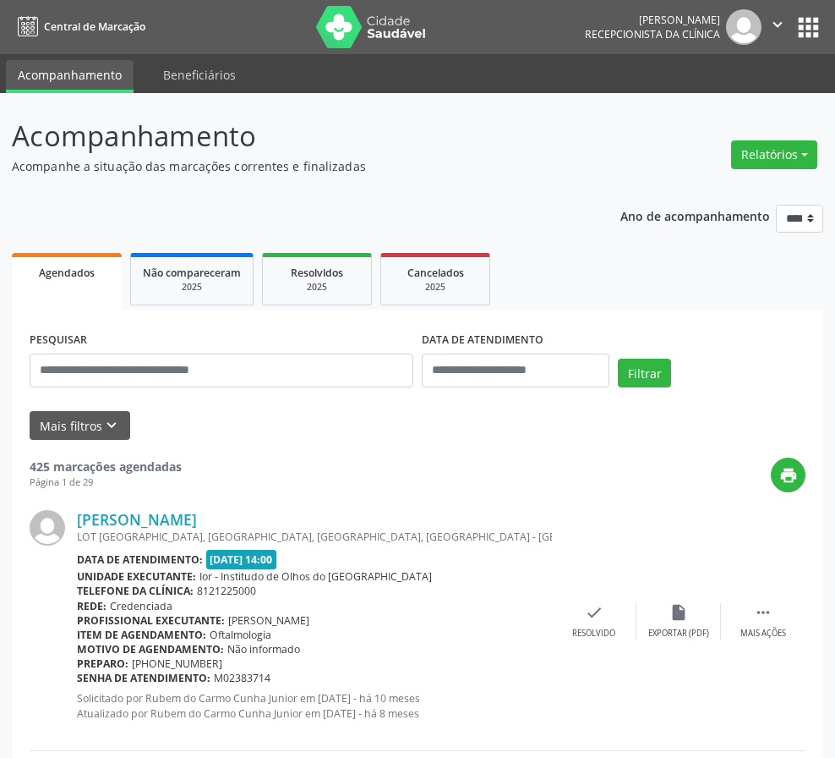
click at [94, 287] on link "Agendados" at bounding box center [67, 281] width 110 height 57
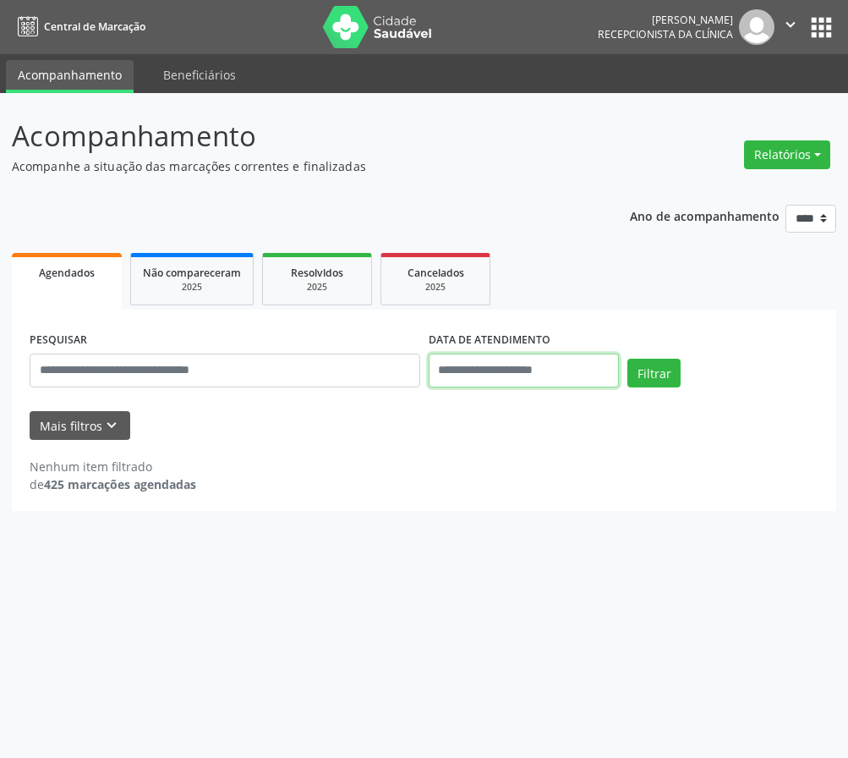
click at [531, 374] on input "text" at bounding box center [524, 370] width 191 height 34
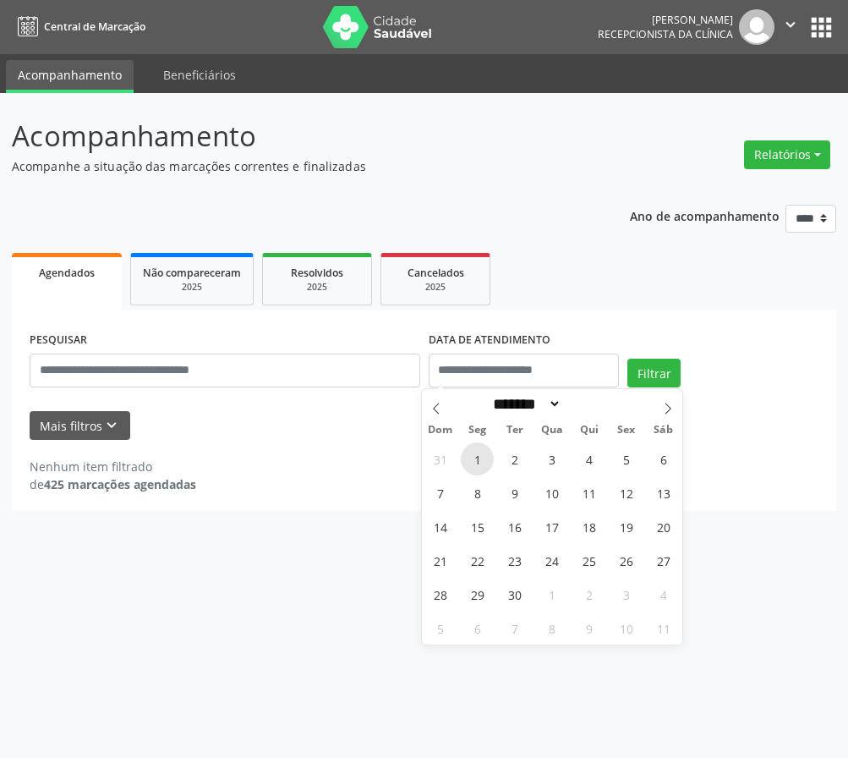
click at [474, 465] on span "1" at bounding box center [477, 458] width 33 height 33
type input "**********"
select select "*"
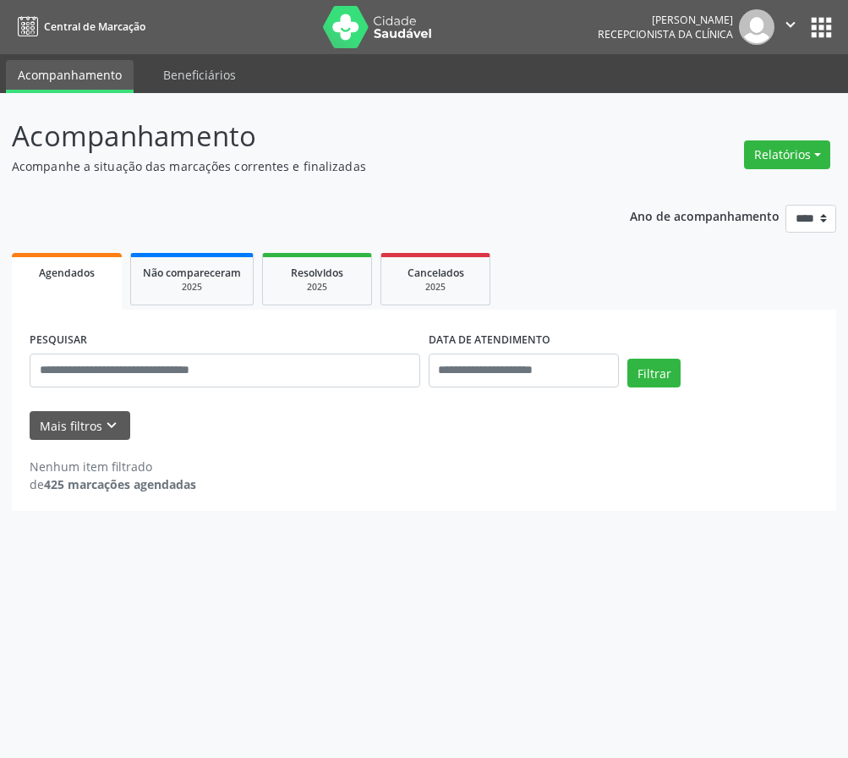
click at [654, 353] on div "PESQUISAR DATA DE ATENDIMENTO Filtrar" at bounding box center [423, 363] width 797 height 72
click at [654, 368] on button "Filtrar" at bounding box center [653, 372] width 53 height 29
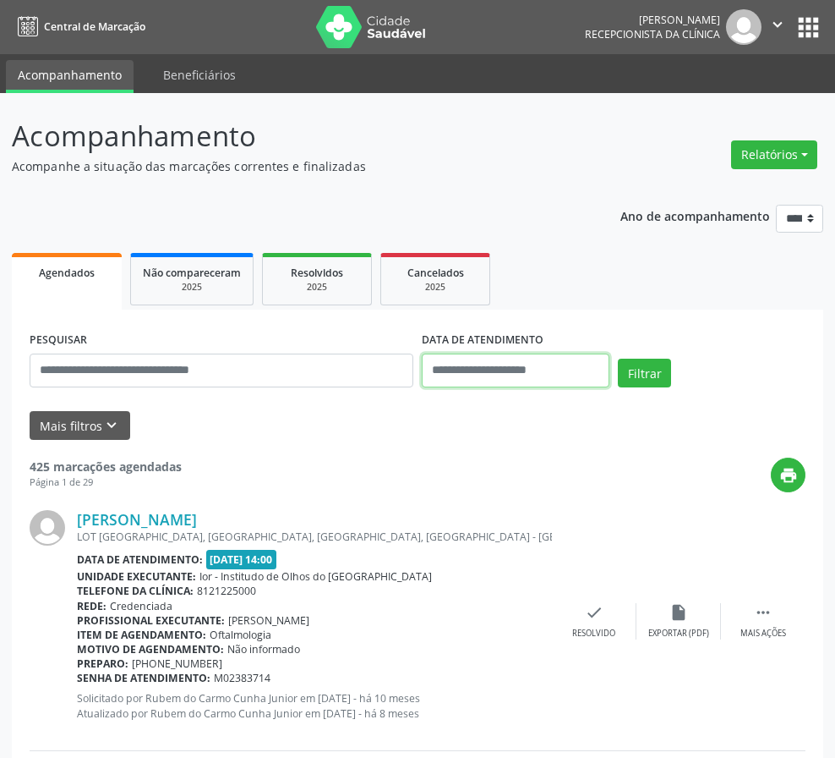
click at [550, 372] on input "text" at bounding box center [516, 370] width 188 height 34
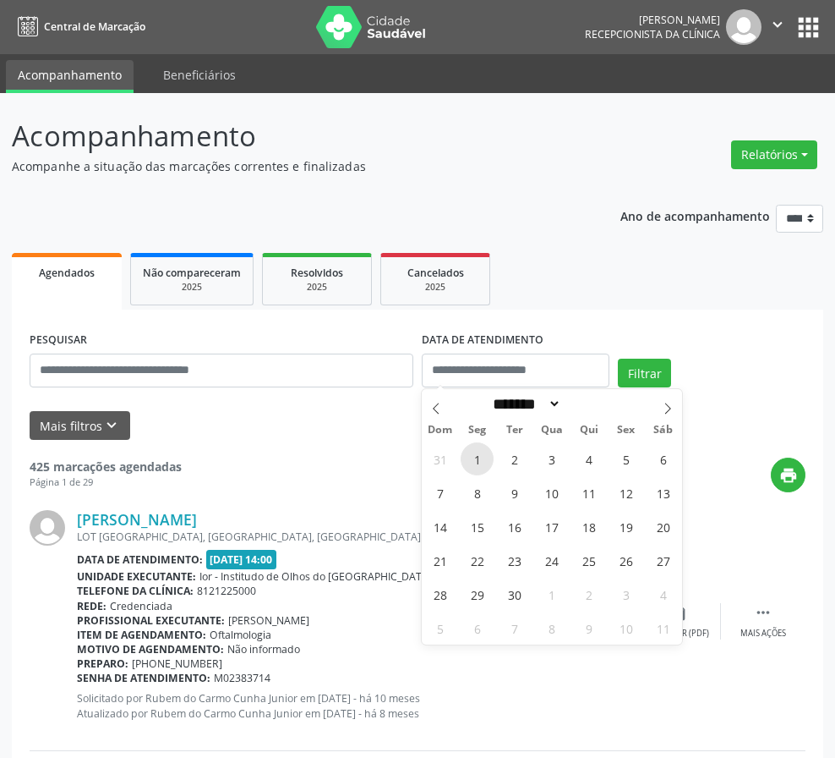
click at [475, 459] on span "1" at bounding box center [477, 458] width 33 height 33
type input "**********"
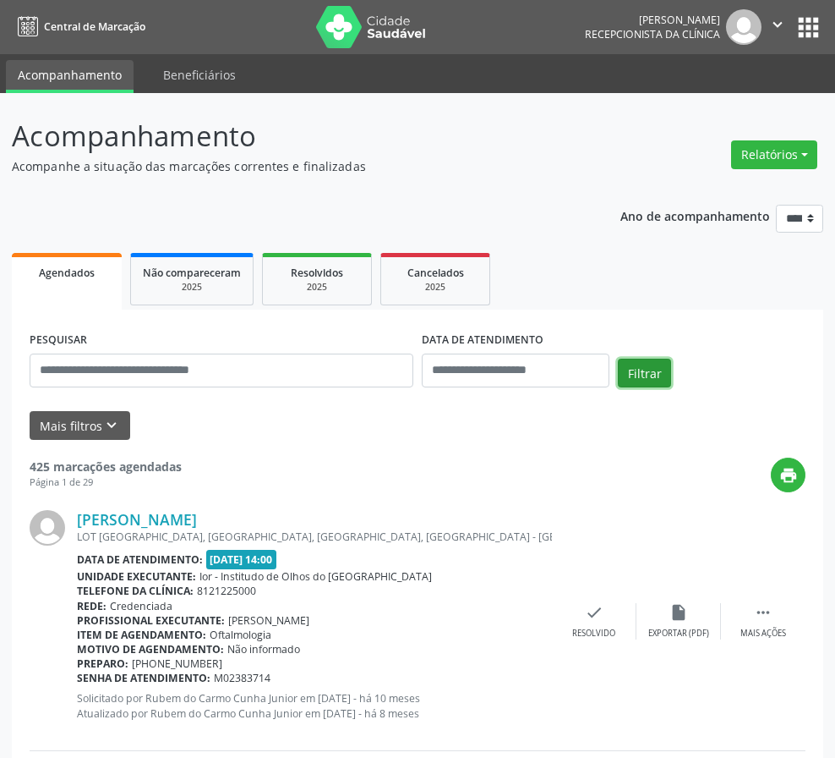
click at [634, 368] on button "Filtrar" at bounding box center [644, 372] width 53 height 29
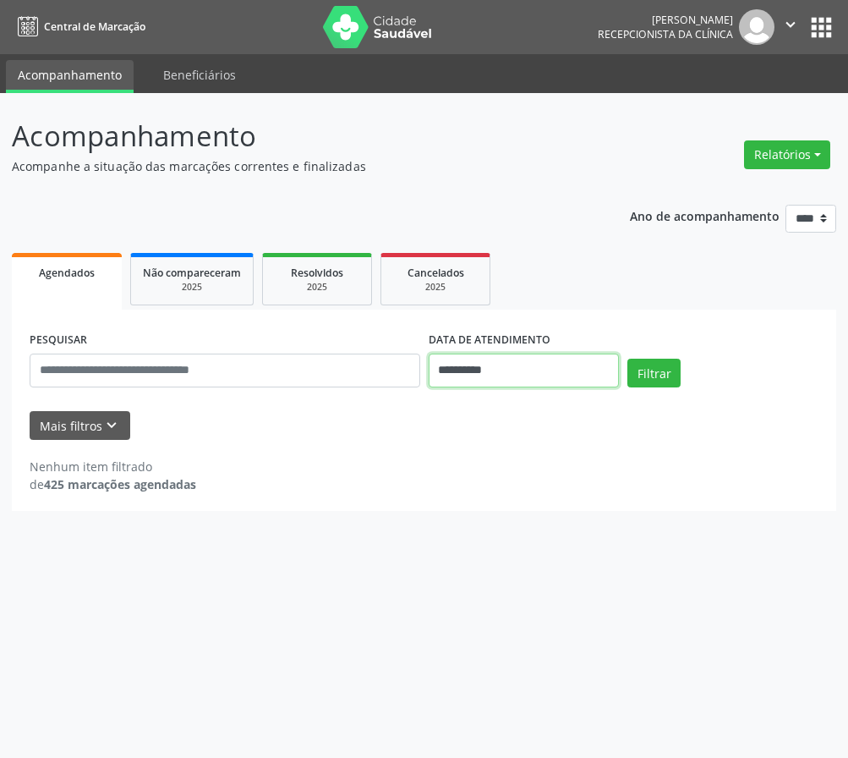
click at [487, 369] on input "**********" at bounding box center [524, 370] width 191 height 34
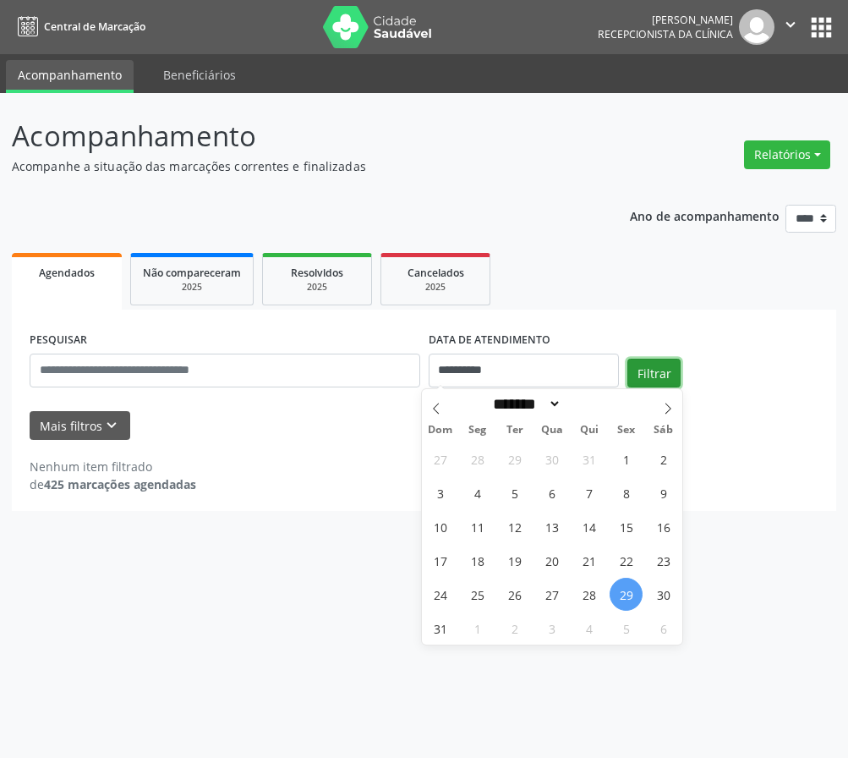
click at [643, 369] on button "Filtrar" at bounding box center [653, 372] width 53 height 29
click at [473, 366] on input "**********" at bounding box center [524, 370] width 191 height 34
click at [667, 407] on icon at bounding box center [668, 408] width 12 height 12
select select "*"
click at [483, 466] on span "1" at bounding box center [477, 458] width 33 height 33
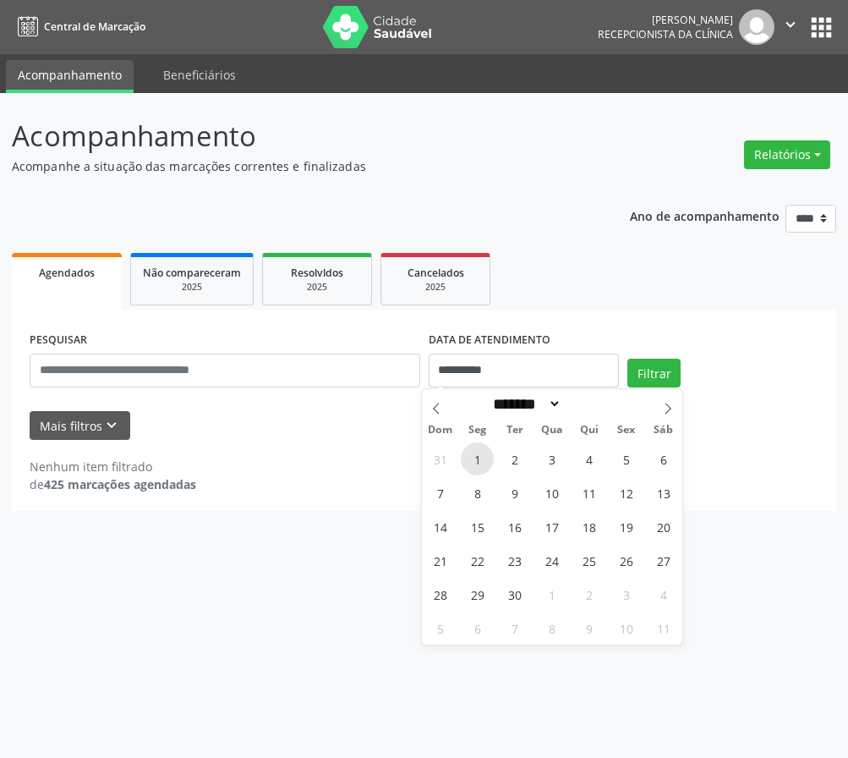
type input "**********"
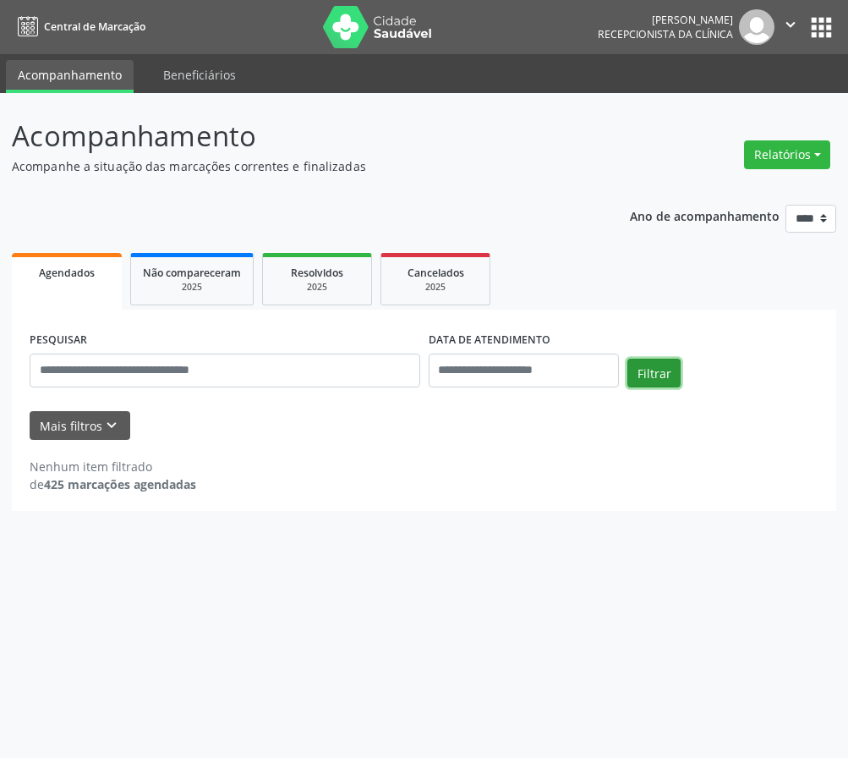
click at [659, 375] on button "Filtrar" at bounding box center [653, 372] width 53 height 29
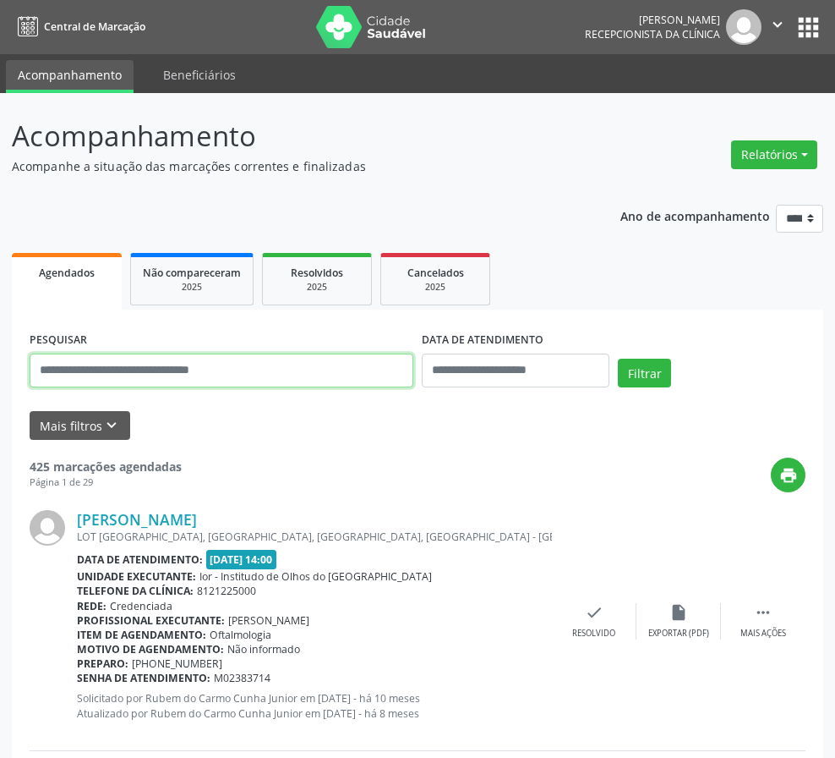
click at [107, 377] on input "text" at bounding box center [222, 370] width 384 height 34
drag, startPoint x: 290, startPoint y: 370, endPoint x: 321, endPoint y: 369, distance: 31.3
click at [291, 370] on input "text" at bounding box center [222, 370] width 384 height 34
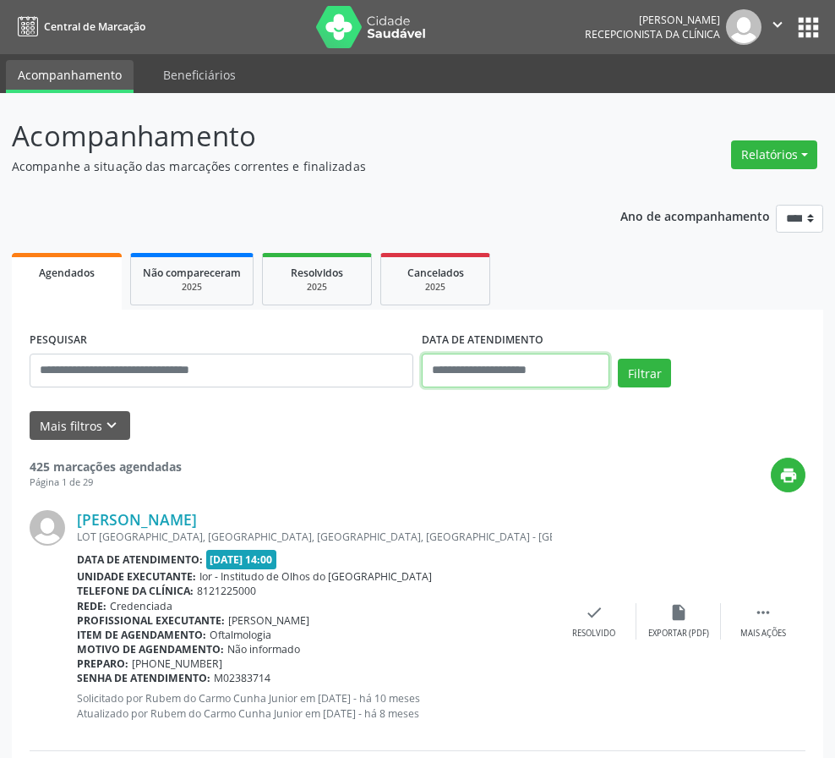
click at [521, 369] on input "text" at bounding box center [516, 370] width 188 height 34
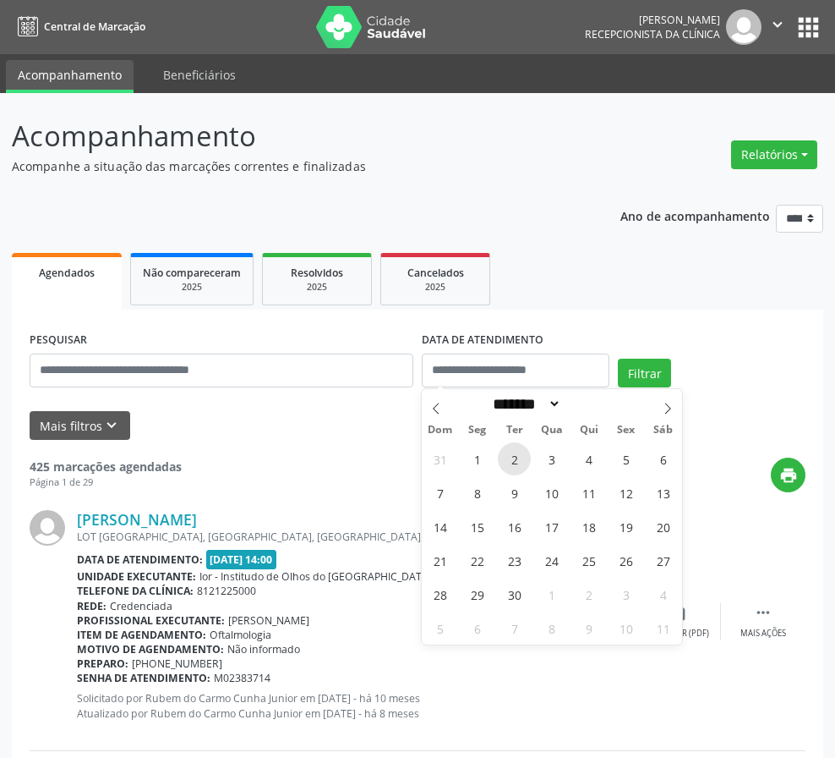
click at [521, 467] on span "2" at bounding box center [514, 458] width 33 height 33
type input "**********"
click at [632, 384] on button "Filtrar" at bounding box center [644, 372] width 53 height 29
click at [479, 369] on input "text" at bounding box center [516, 370] width 188 height 34
click at [471, 465] on span "1" at bounding box center [477, 458] width 33 height 33
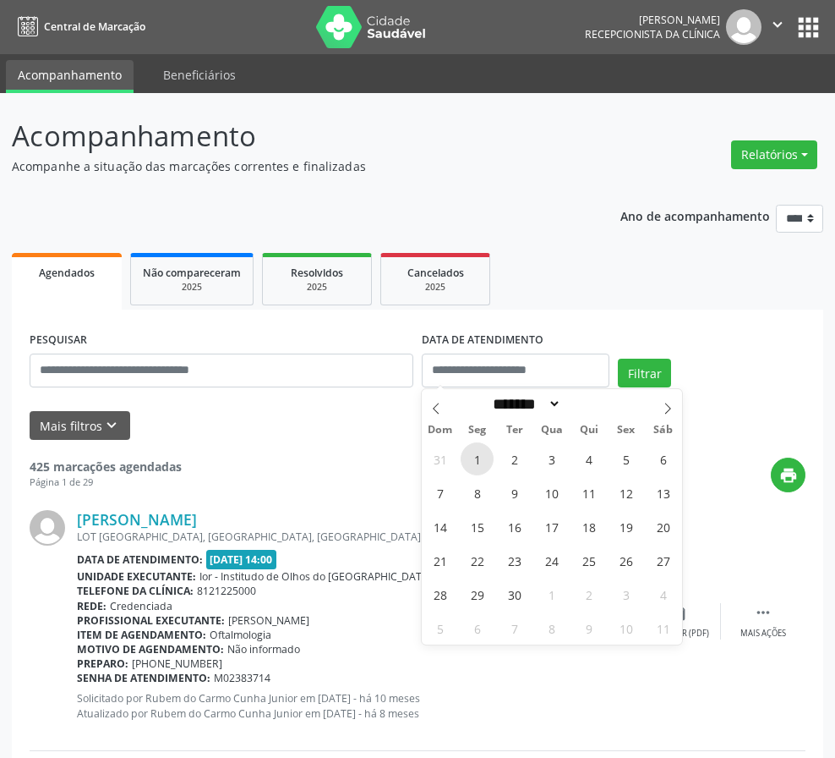
type input "**********"
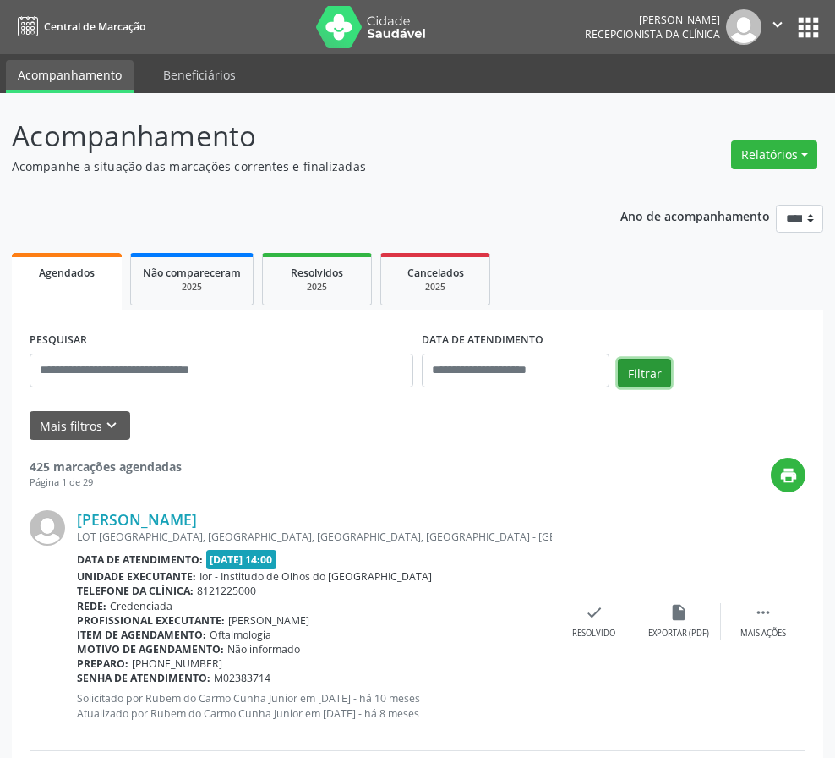
click at [633, 376] on button "Filtrar" at bounding box center [644, 372] width 53 height 29
click at [770, 29] on icon "" at bounding box center [778, 24] width 19 height 19
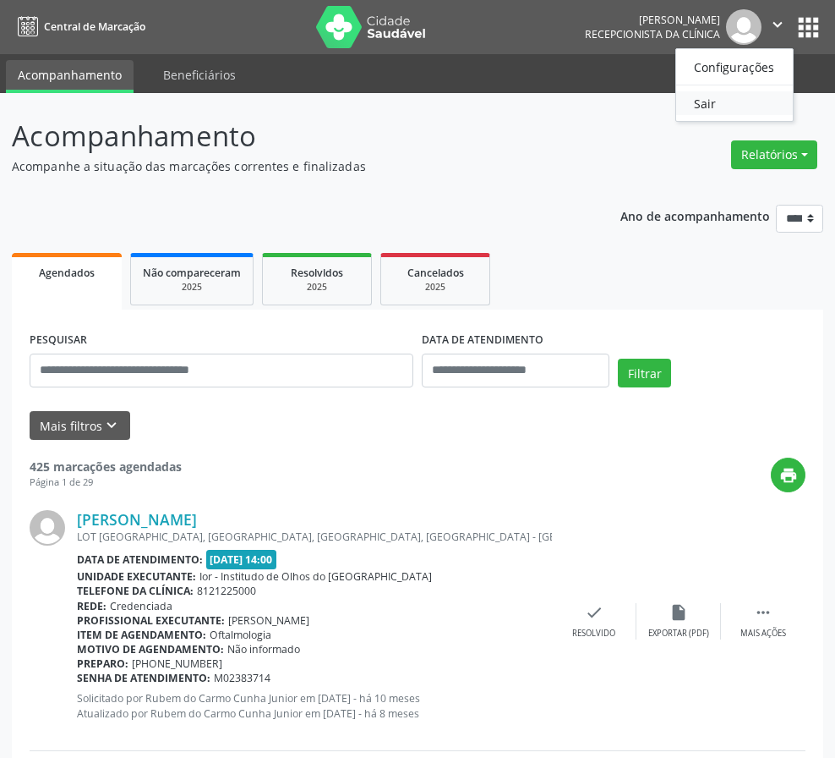
click at [751, 101] on link "Sair" at bounding box center [734, 103] width 117 height 24
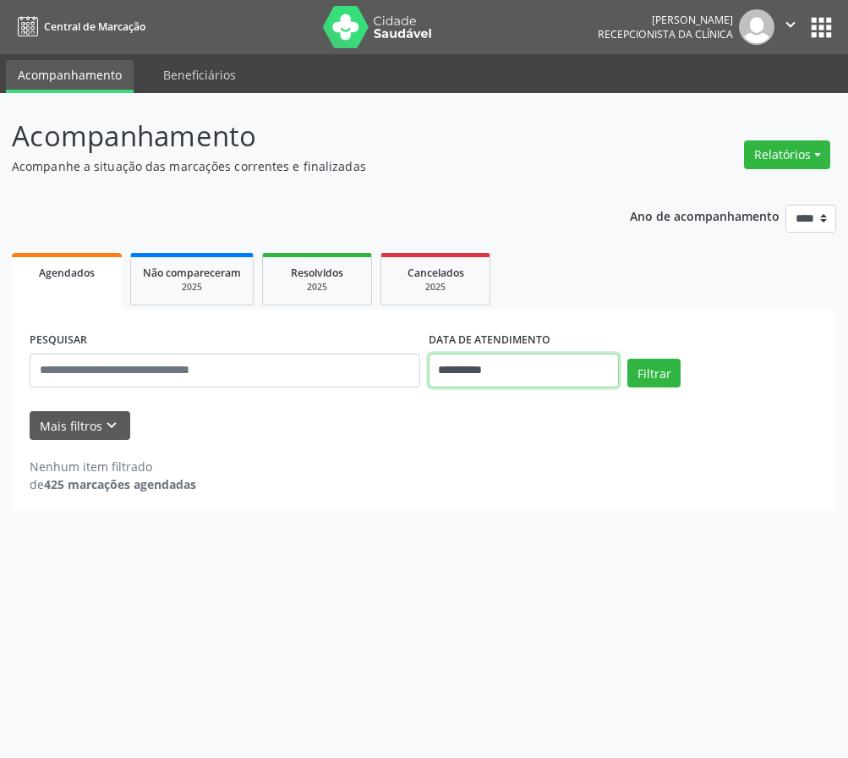
click at [506, 371] on input "**********" at bounding box center [524, 370] width 191 height 34
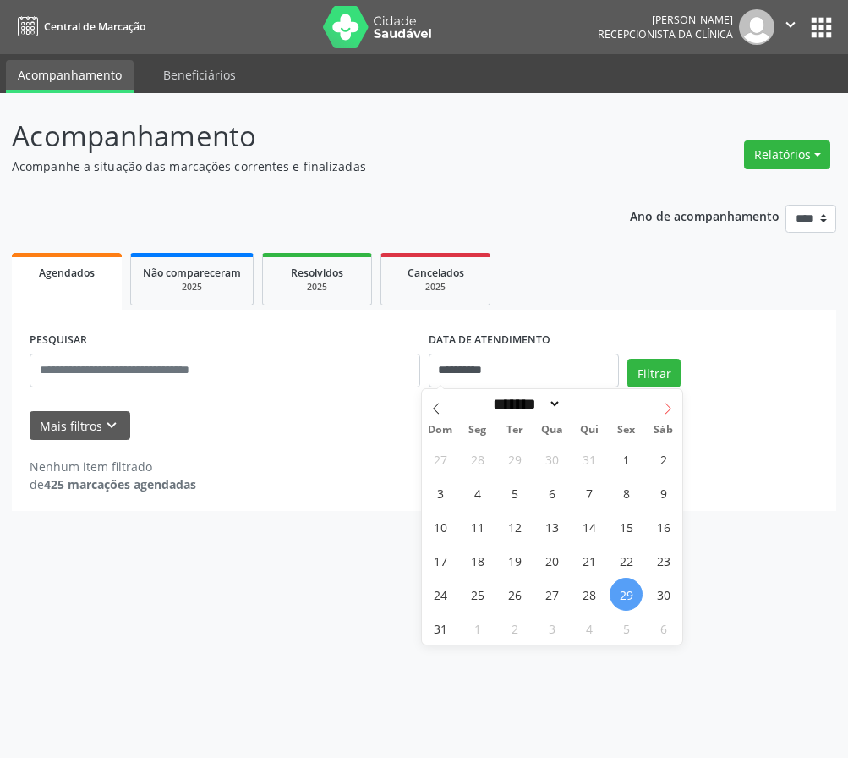
click at [672, 406] on icon at bounding box center [668, 408] width 12 height 12
select select "*"
click at [482, 467] on span "1" at bounding box center [477, 458] width 33 height 33
type input "**********"
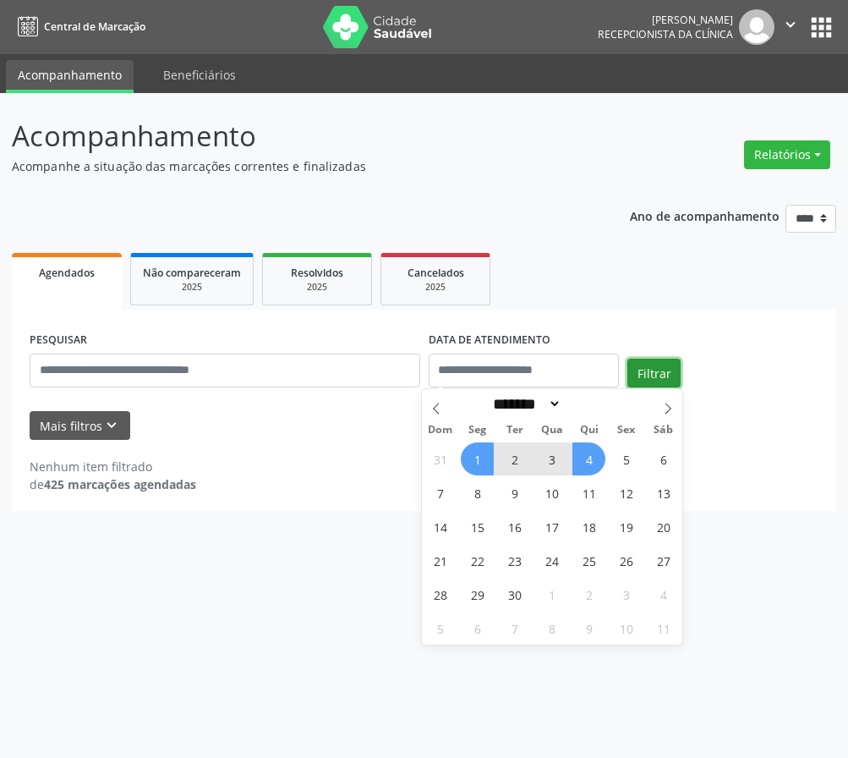
click at [650, 374] on button "Filtrar" at bounding box center [653, 372] width 53 height 29
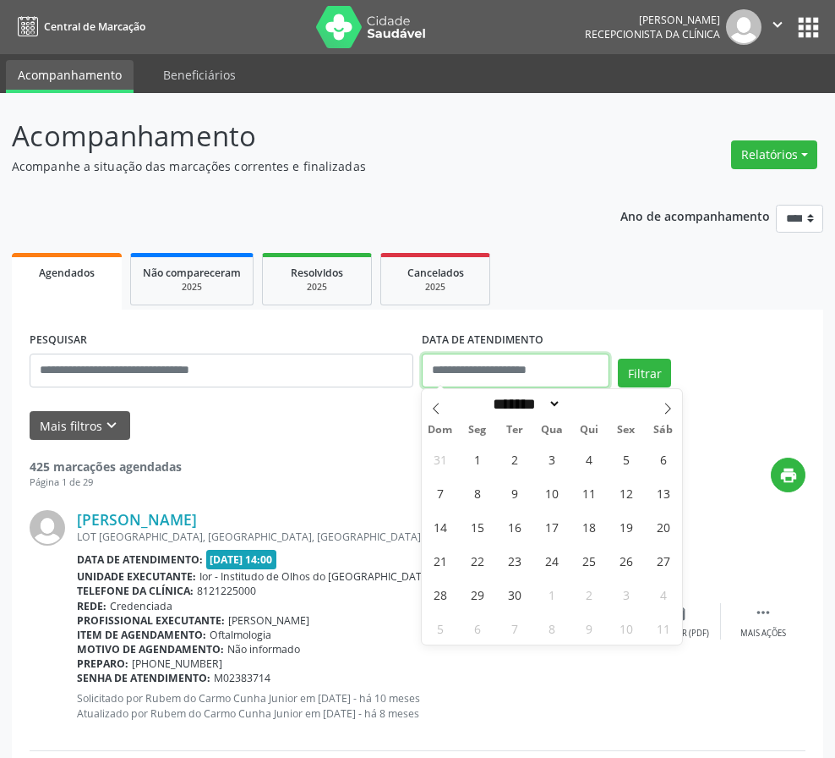
click at [484, 364] on input "text" at bounding box center [516, 370] width 188 height 34
click at [485, 459] on span "1" at bounding box center [477, 458] width 33 height 33
type input "**********"
click at [489, 457] on span "1" at bounding box center [477, 458] width 33 height 33
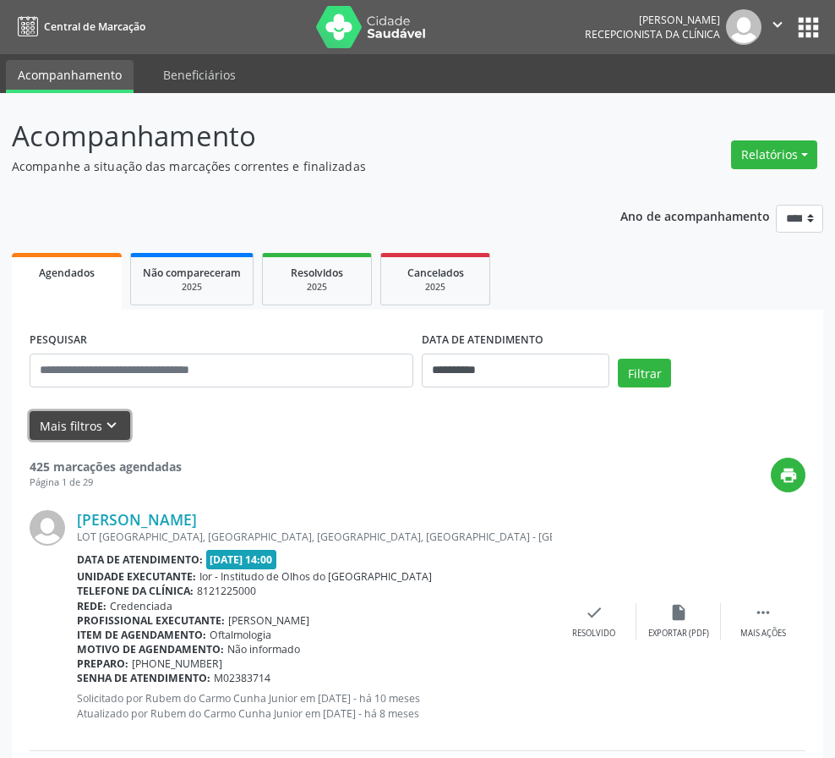
click at [76, 422] on button "Mais filtros keyboard_arrow_down" at bounding box center [80, 426] width 101 height 30
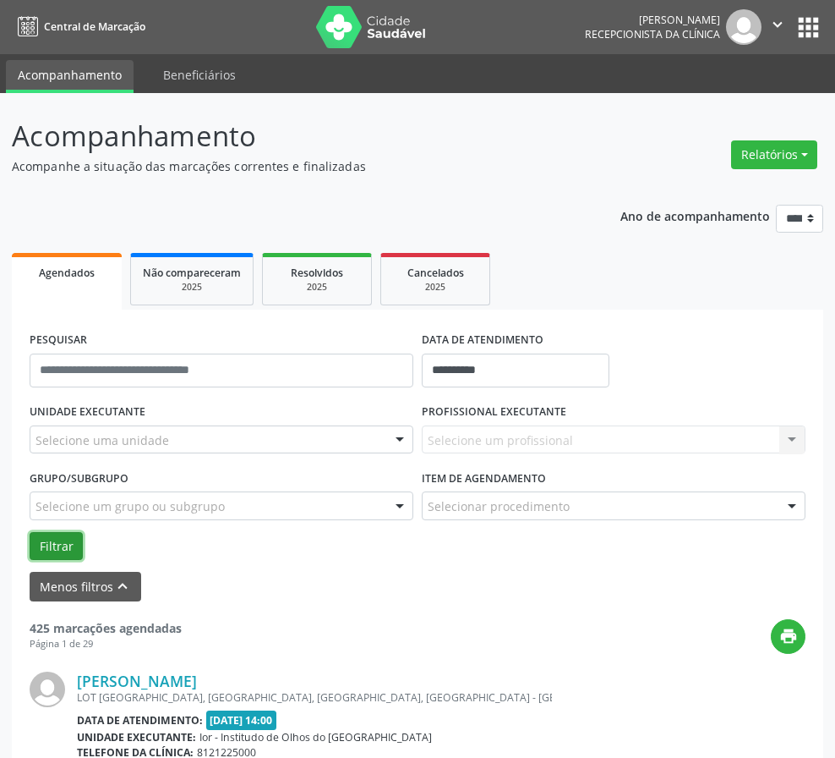
click at [57, 544] on button "Filtrar" at bounding box center [56, 546] width 53 height 29
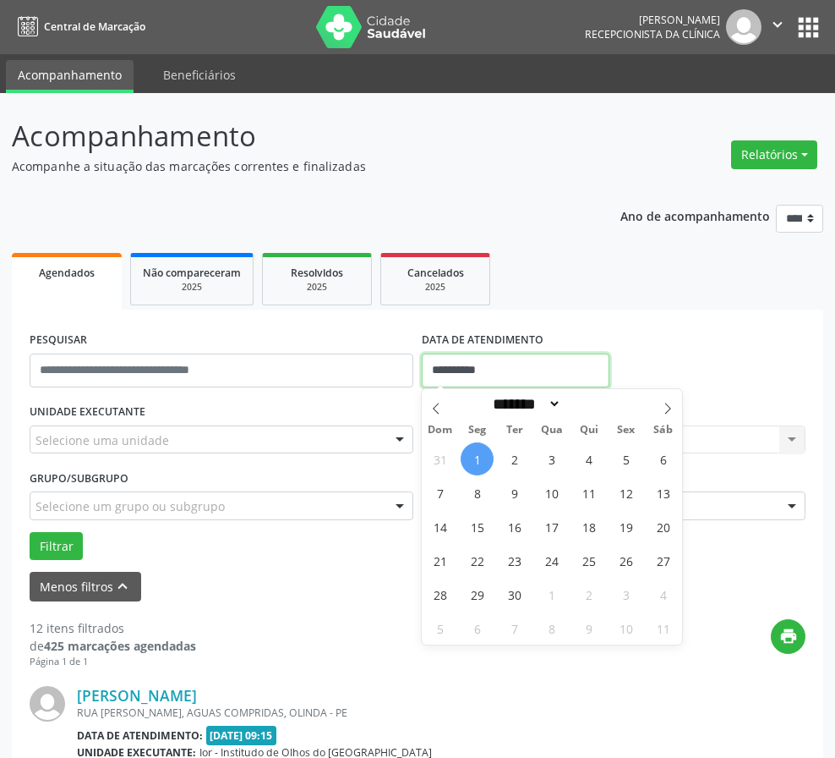
click at [463, 372] on input "**********" at bounding box center [516, 370] width 188 height 34
click at [513, 457] on span "2" at bounding box center [514, 458] width 33 height 33
type input "**********"
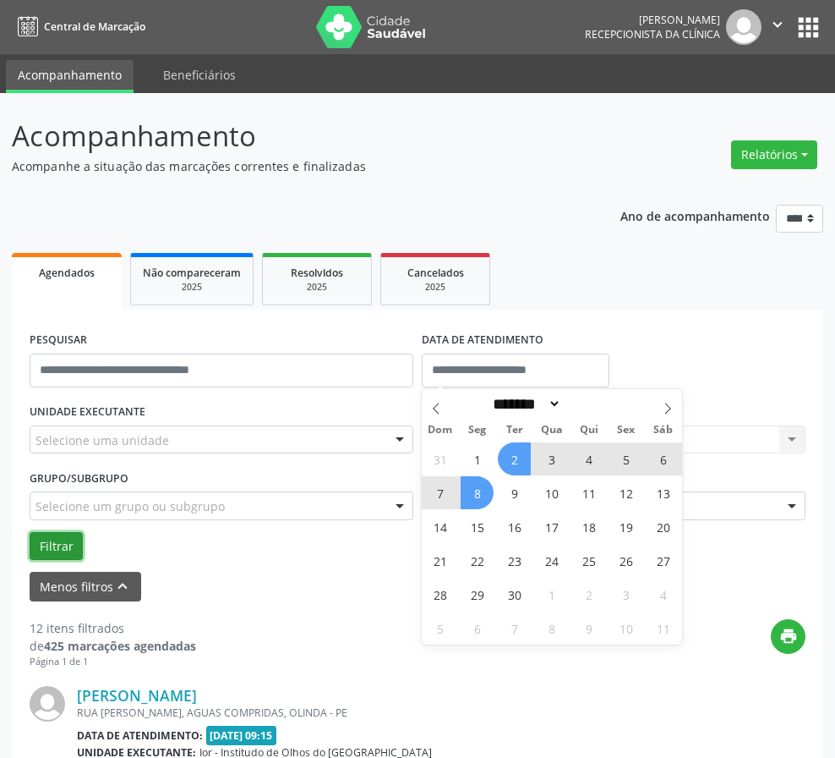
click at [42, 548] on button "Filtrar" at bounding box center [56, 546] width 53 height 29
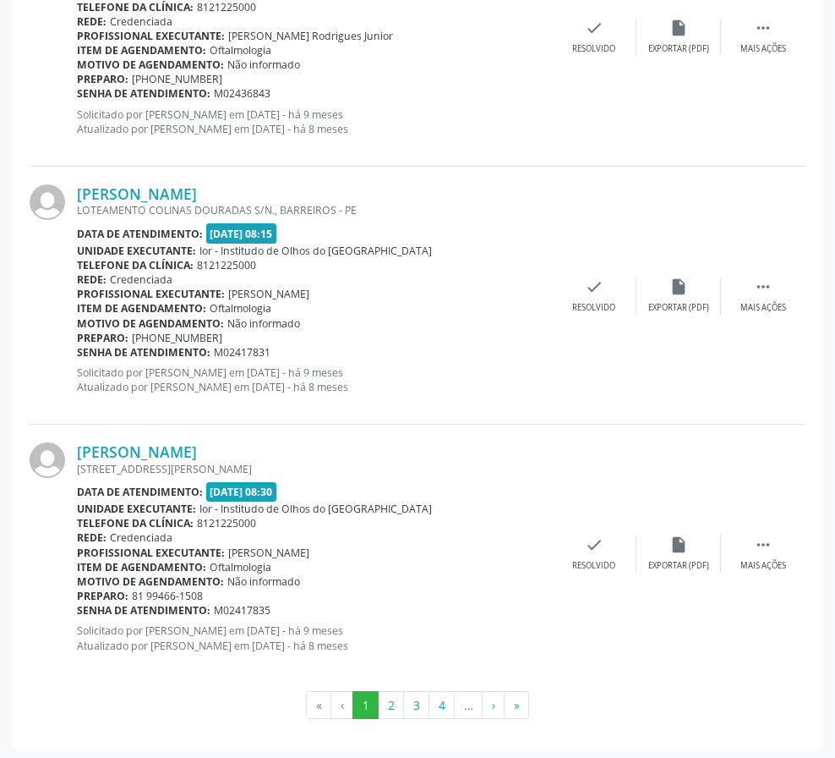
scroll to position [3846, 0]
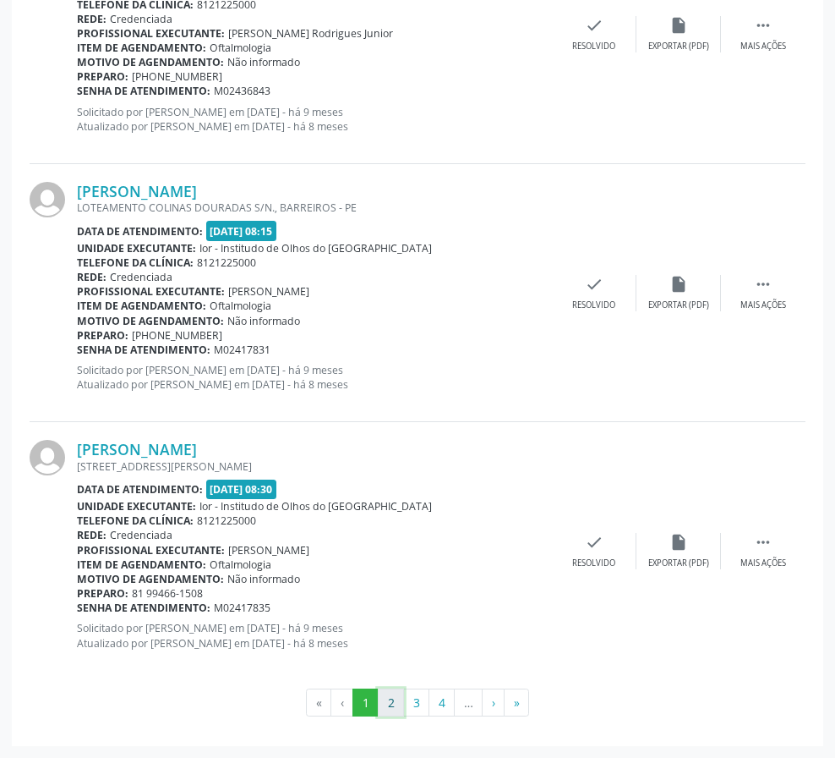
click at [388, 705] on button "2" at bounding box center [391, 702] width 26 height 29
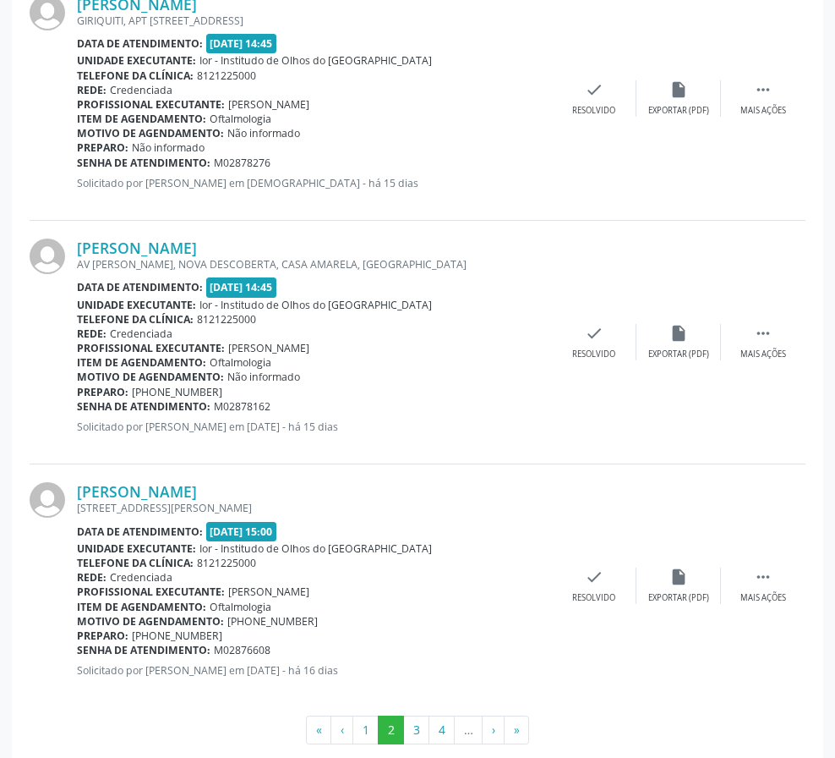
scroll to position [3716, 0]
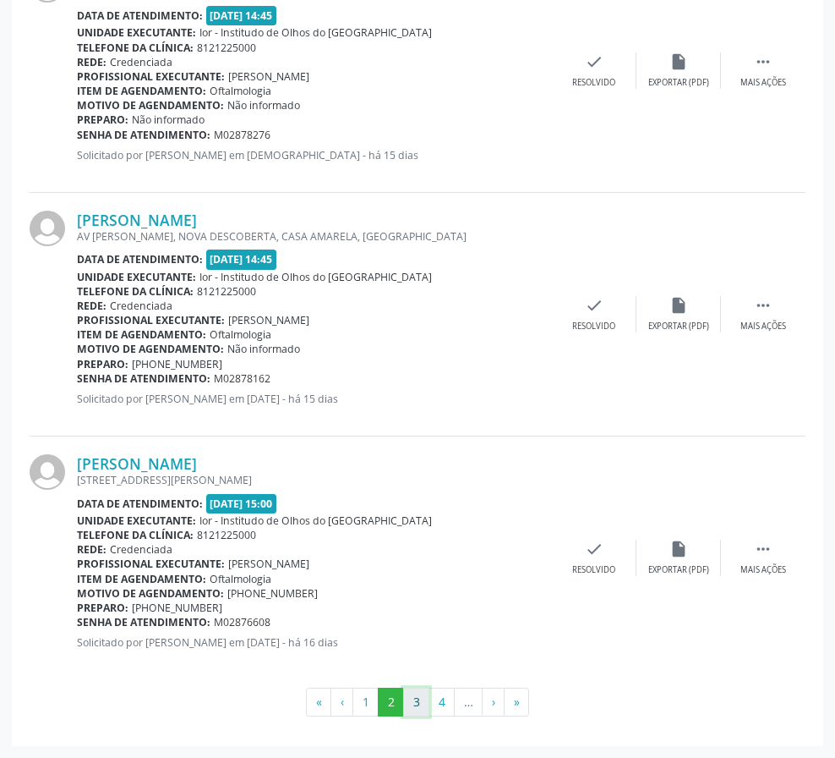
click at [426, 711] on button "3" at bounding box center [416, 701] width 26 height 29
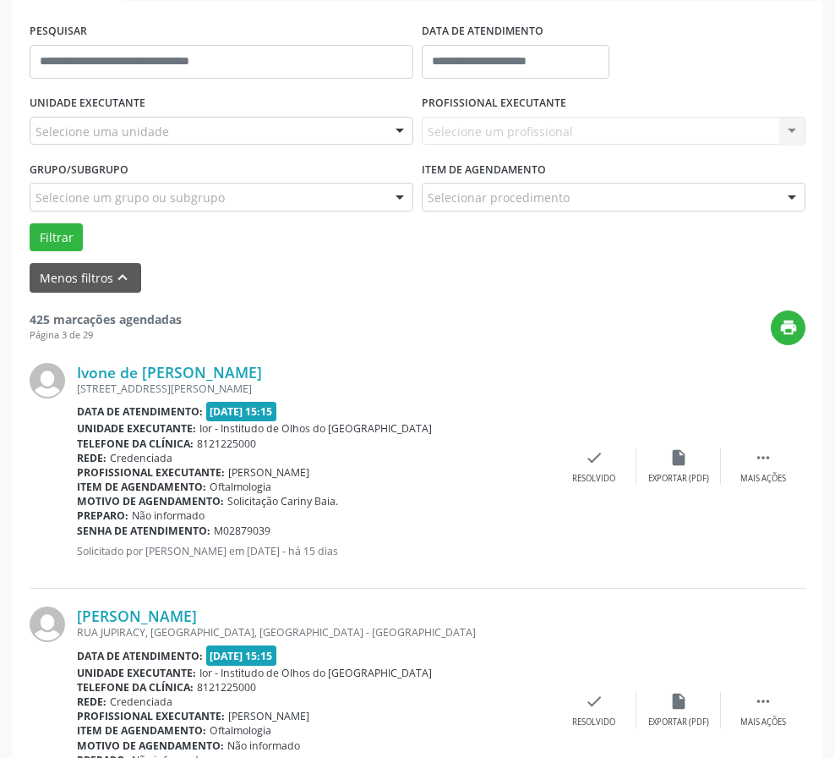
scroll to position [423, 0]
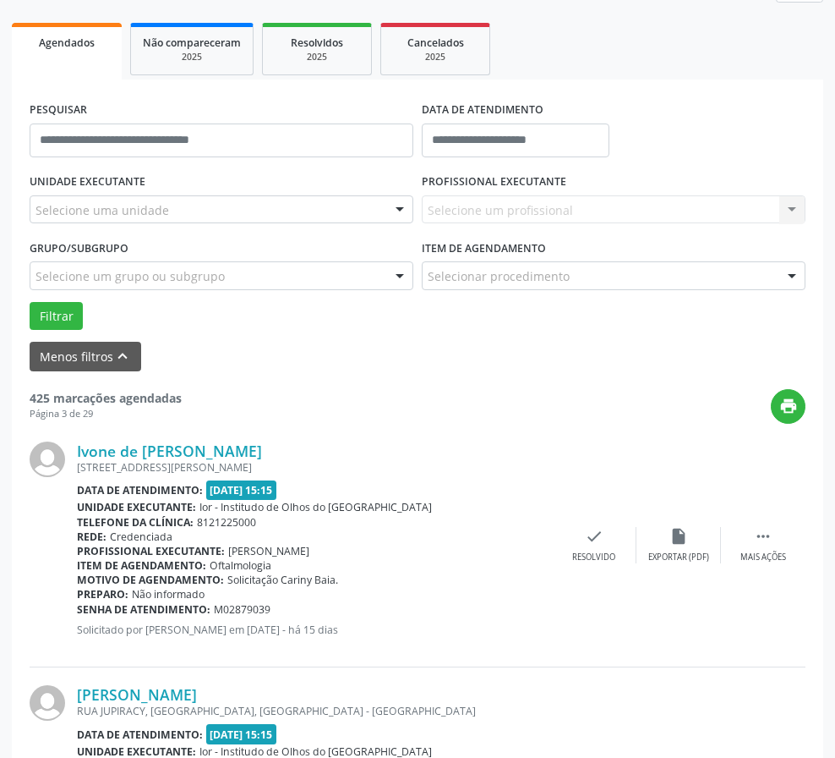
scroll to position [0, 0]
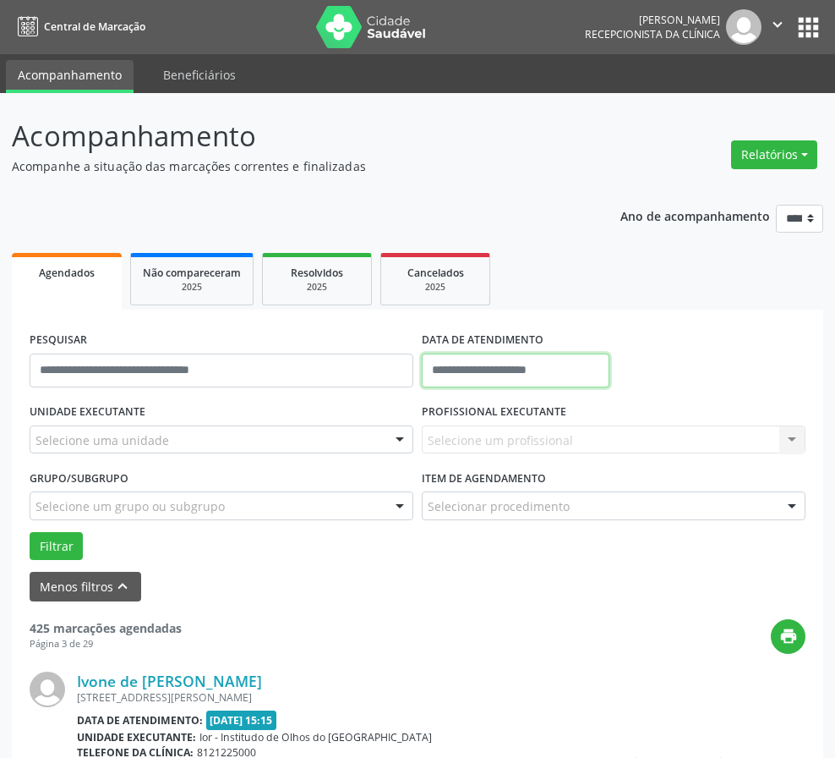
click at [472, 373] on input "text" at bounding box center [516, 370] width 188 height 34
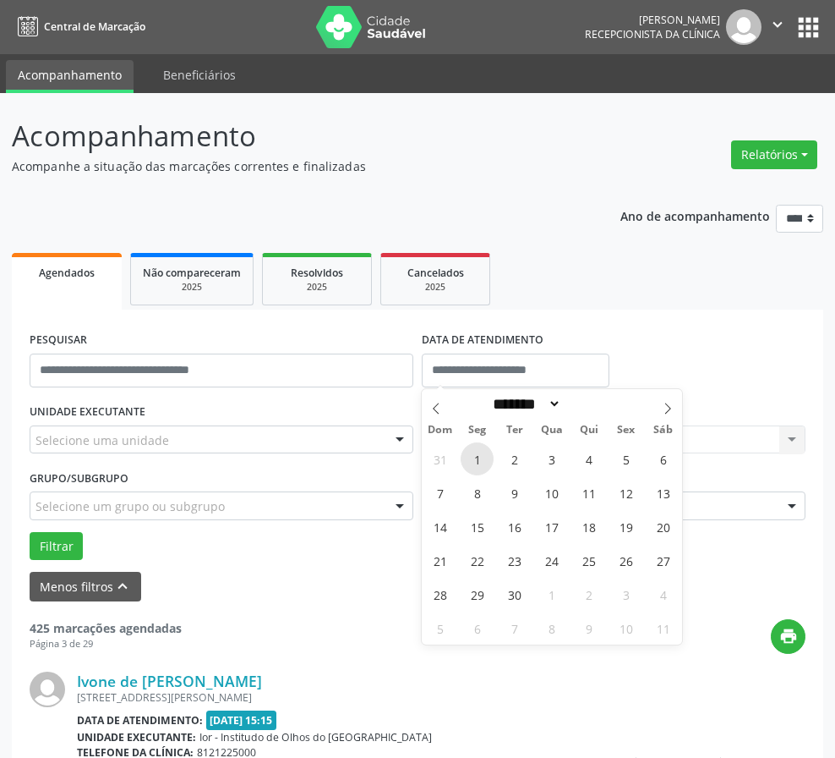
click at [480, 462] on span "1" at bounding box center [477, 458] width 33 height 33
type input "**********"
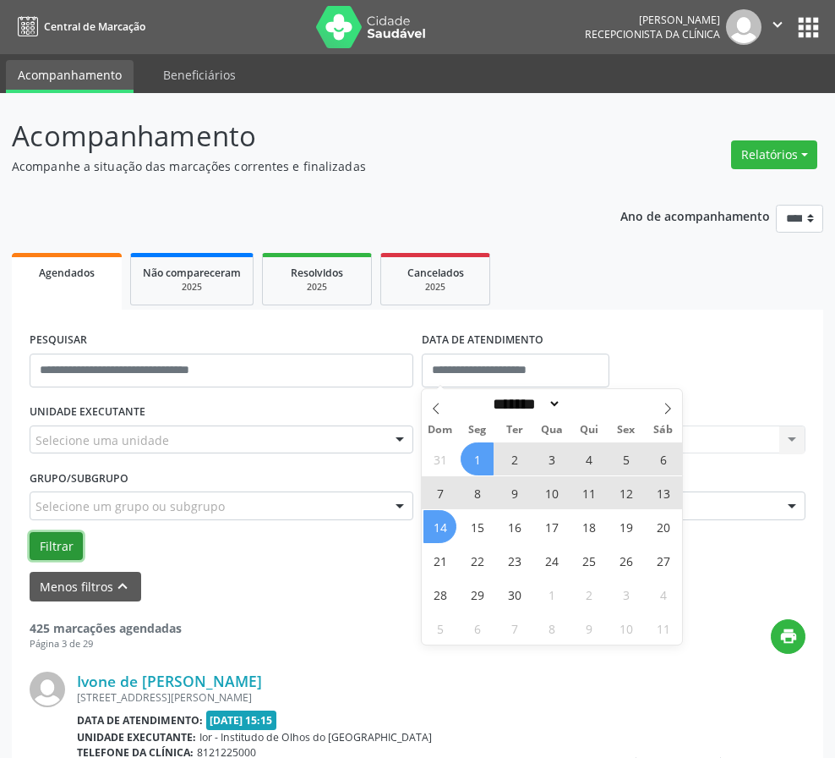
click at [61, 540] on button "Filtrar" at bounding box center [56, 546] width 53 height 29
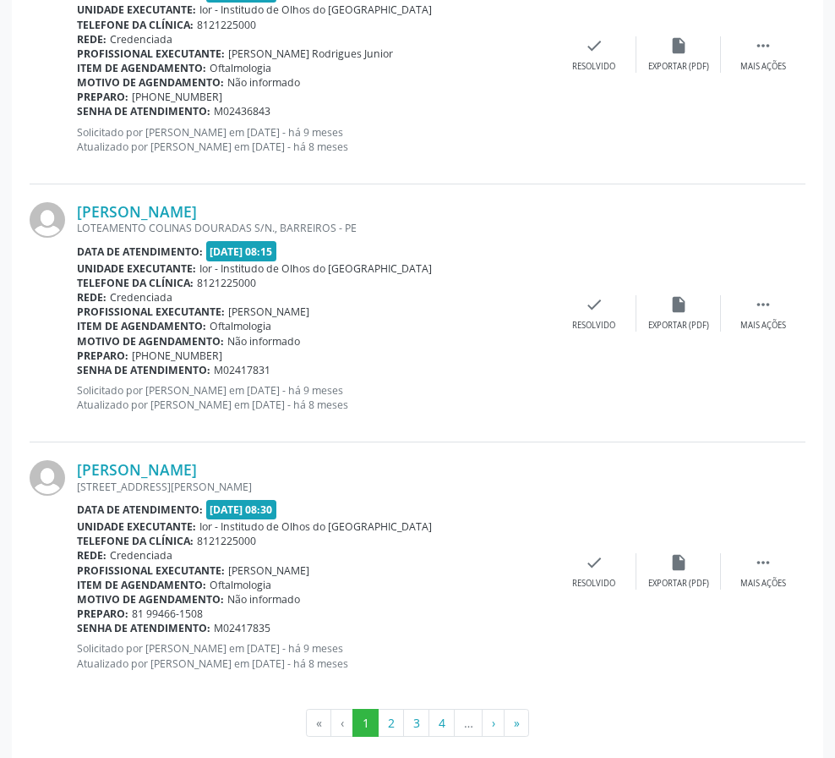
scroll to position [3846, 0]
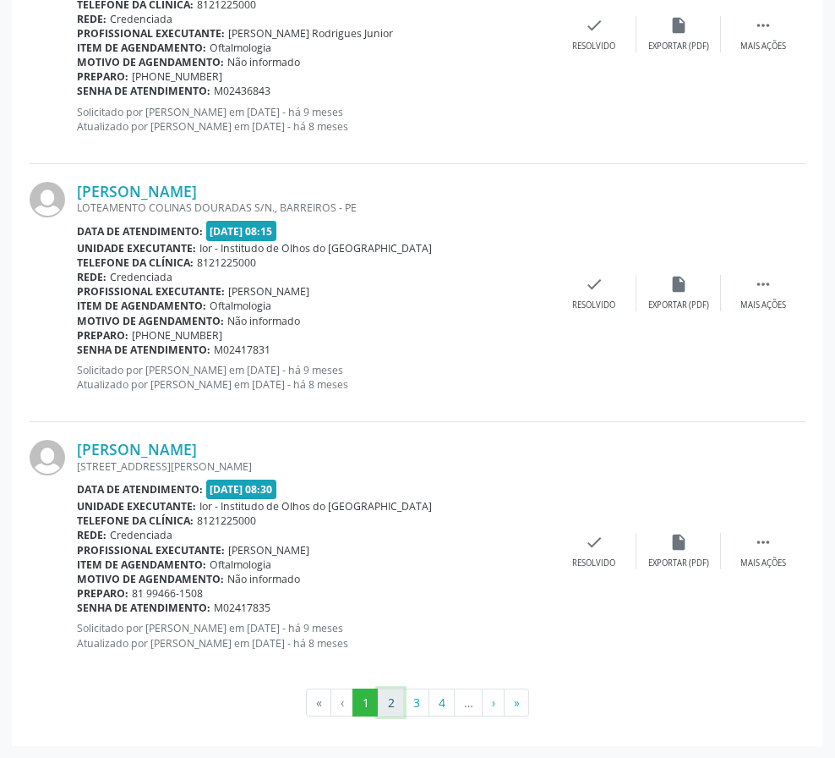
click at [399, 702] on button "2" at bounding box center [391, 702] width 26 height 29
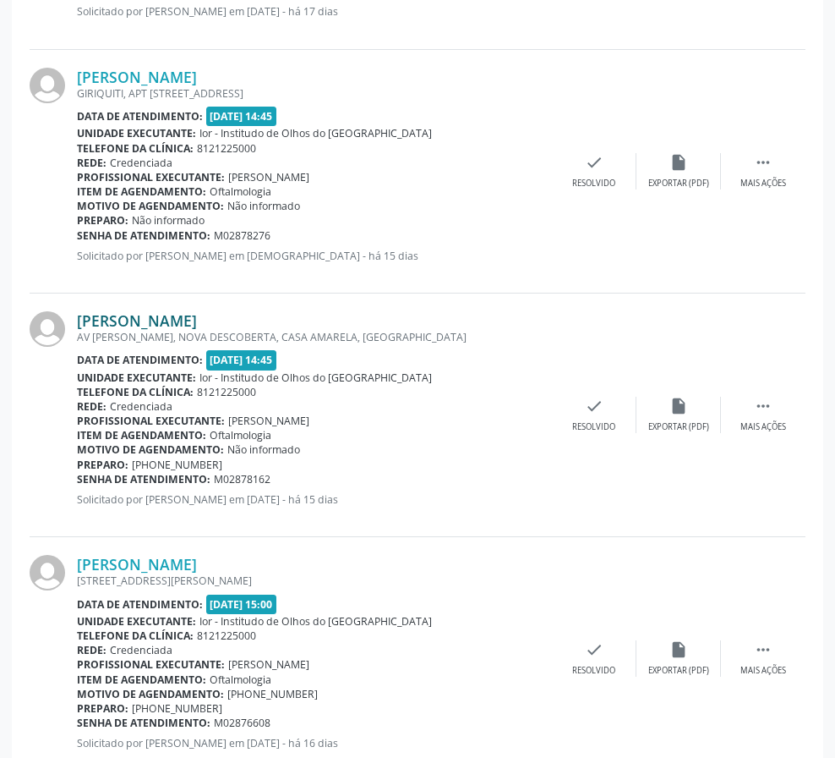
scroll to position [3716, 0]
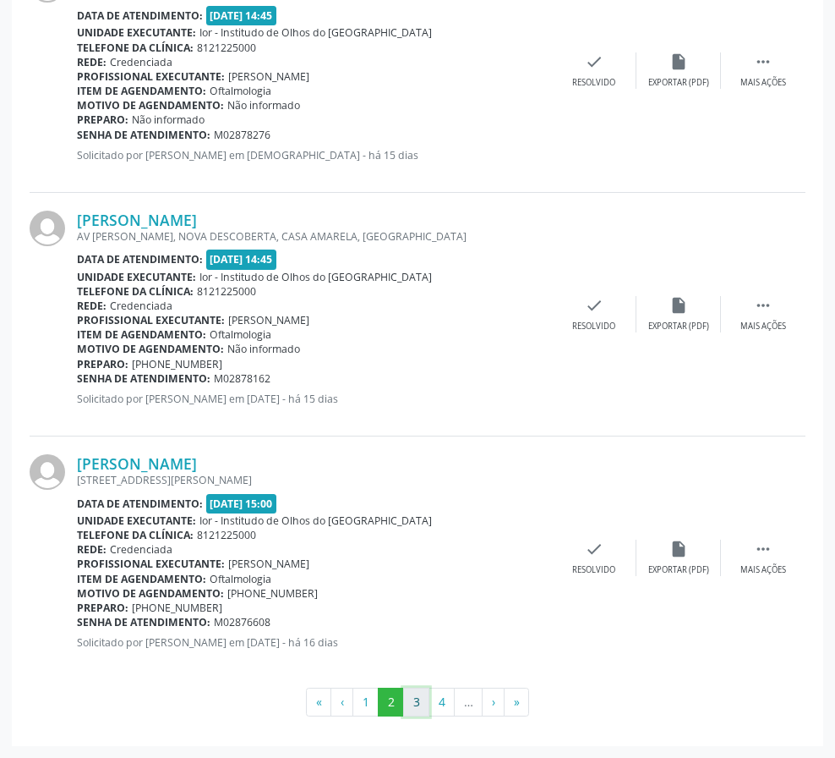
click at [409, 700] on button "3" at bounding box center [416, 701] width 26 height 29
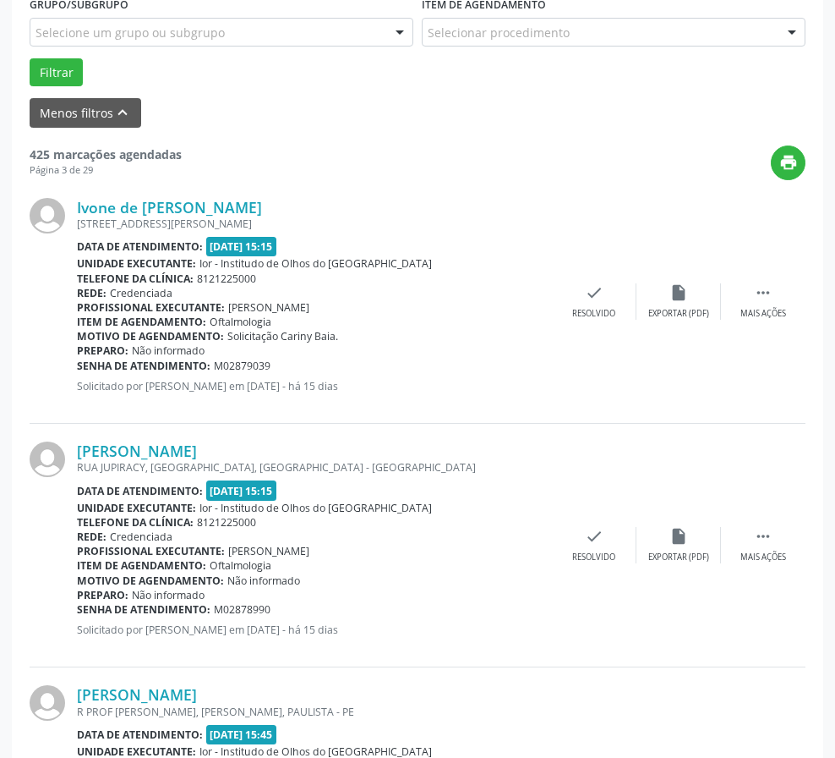
scroll to position [501, 0]
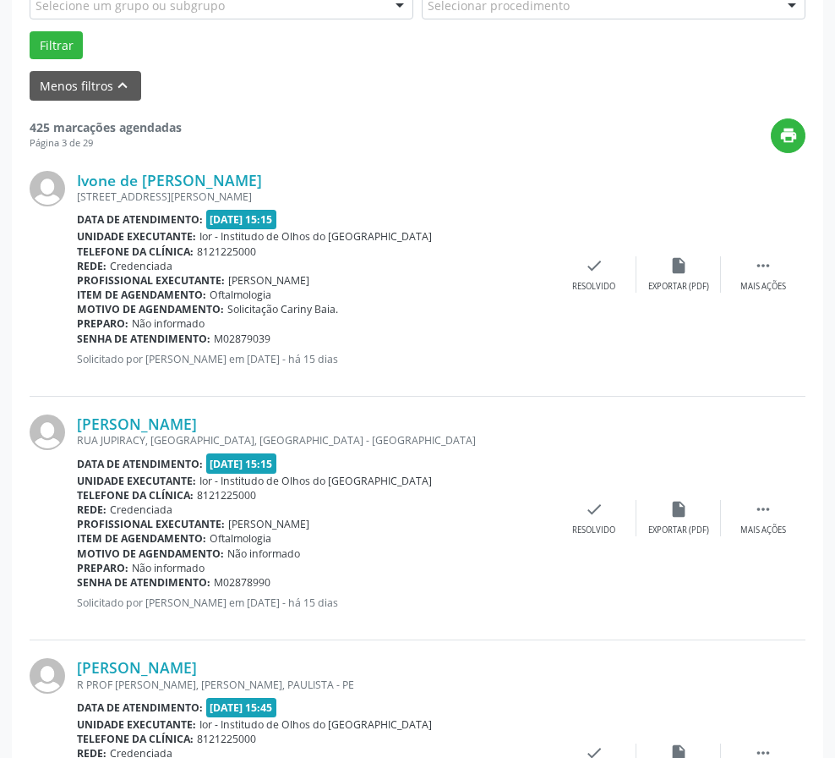
click at [446, 285] on div "Profissional executante: Luciana Maia Valenca" at bounding box center [314, 280] width 475 height 14
click at [431, 150] on div "print" at bounding box center [494, 135] width 624 height 35
click at [134, 174] on link "Ivone de [PERSON_NAME]" at bounding box center [169, 180] width 185 height 19
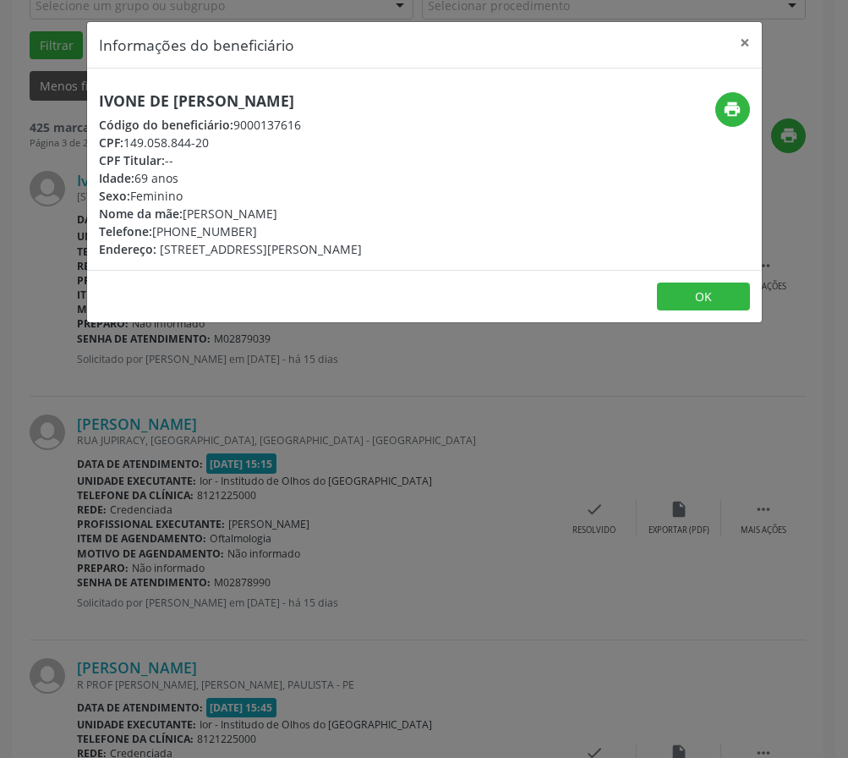
drag, startPoint x: 100, startPoint y: 104, endPoint x: 306, endPoint y: 94, distance: 206.6
click at [306, 94] on div "Ivone de Paiva Mendes Código do beneficiário: 9000137616 CPF: 149.058.844-20 CP…" at bounding box center [312, 175] width 450 height 166
copy h5 "Ivone de [PERSON_NAME]"
click at [745, 35] on button "×" at bounding box center [745, 42] width 34 height 41
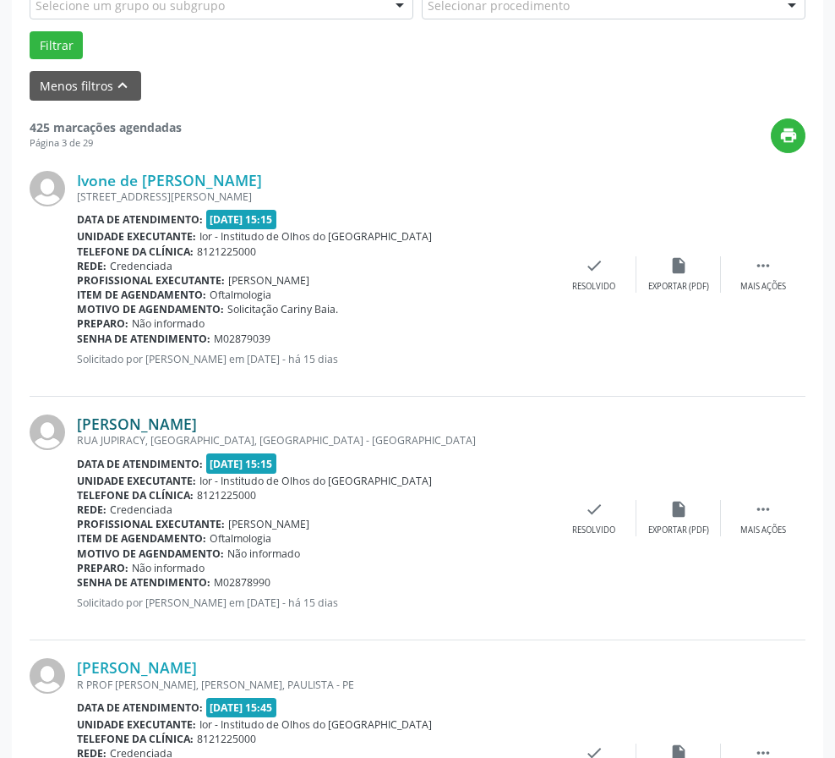
click at [116, 426] on link "[PERSON_NAME]" at bounding box center [137, 423] width 120 height 19
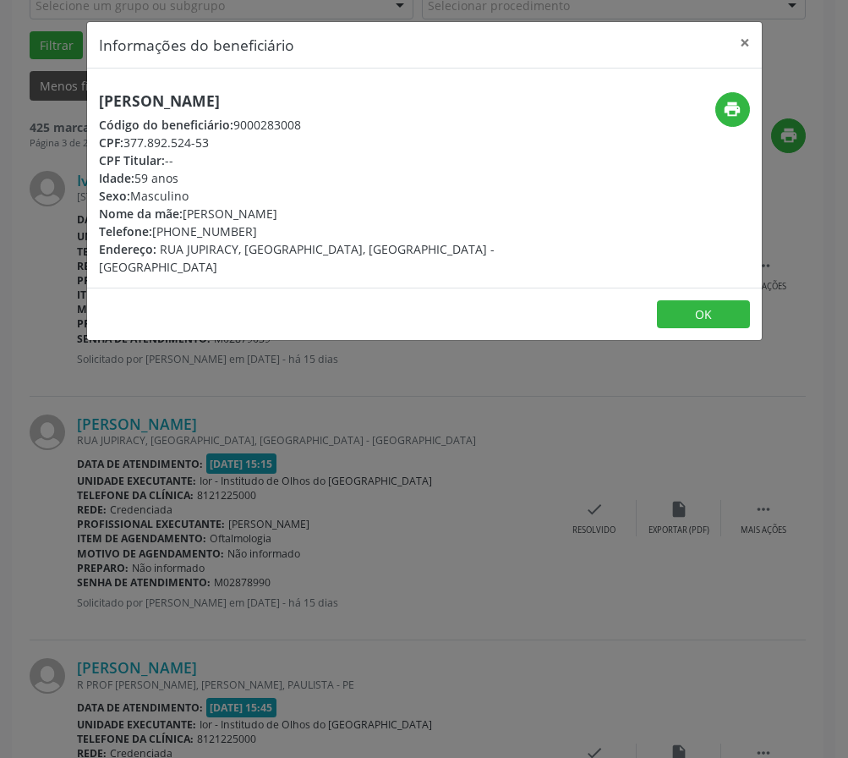
drag, startPoint x: 126, startPoint y: 143, endPoint x: 217, endPoint y: 143, distance: 91.3
click at [217, 143] on div "CPF: 377.892.524-53" at bounding box center [312, 143] width 426 height 18
copy div "377.892.524-53"
click at [687, 300] on button "OK" at bounding box center [703, 314] width 93 height 29
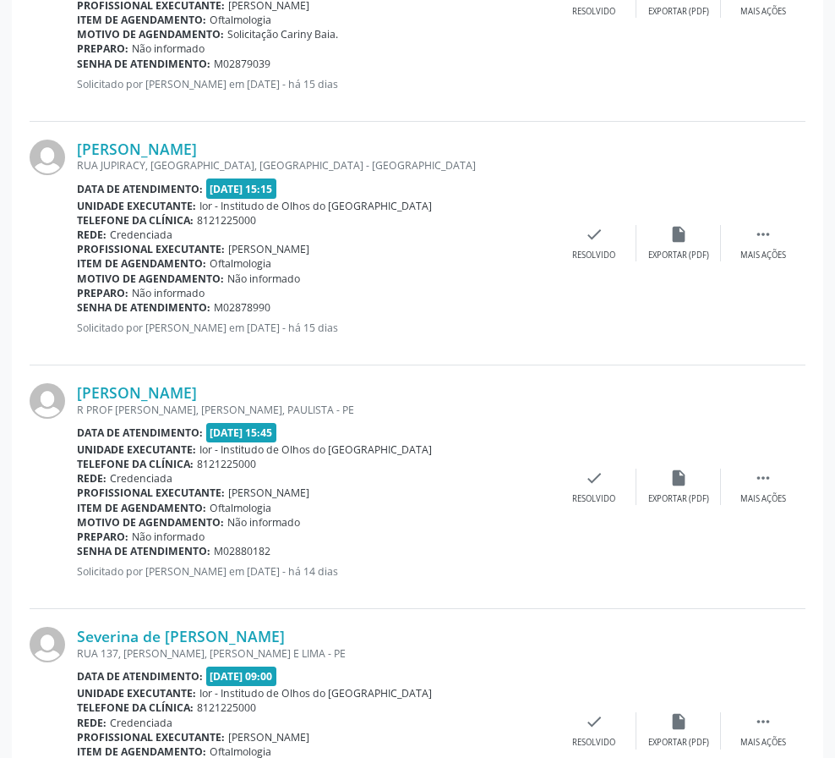
scroll to position [839, 0]
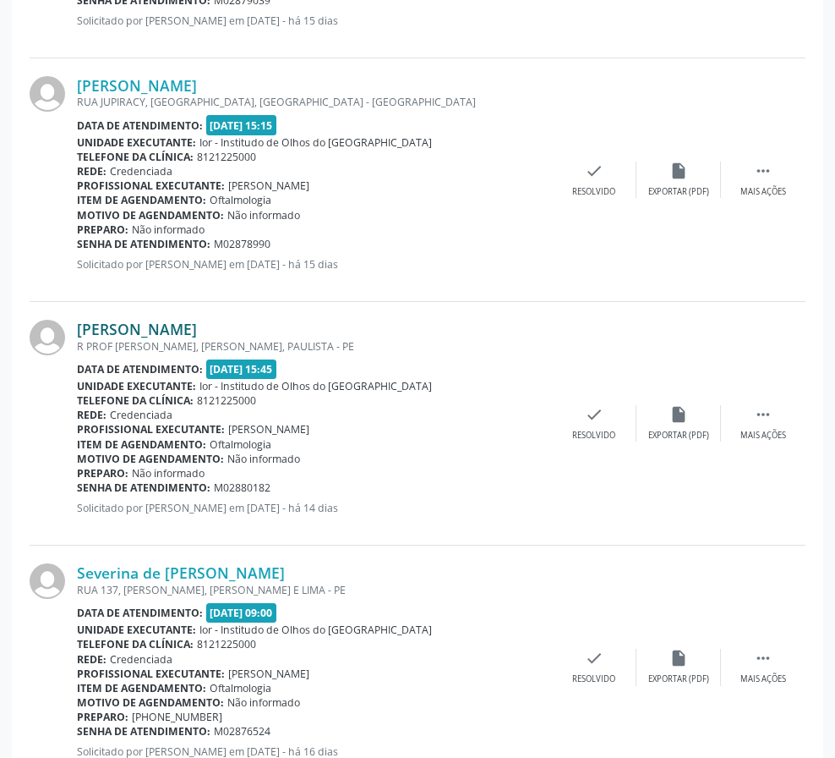
click at [119, 326] on link "[PERSON_NAME]" at bounding box center [137, 329] width 120 height 19
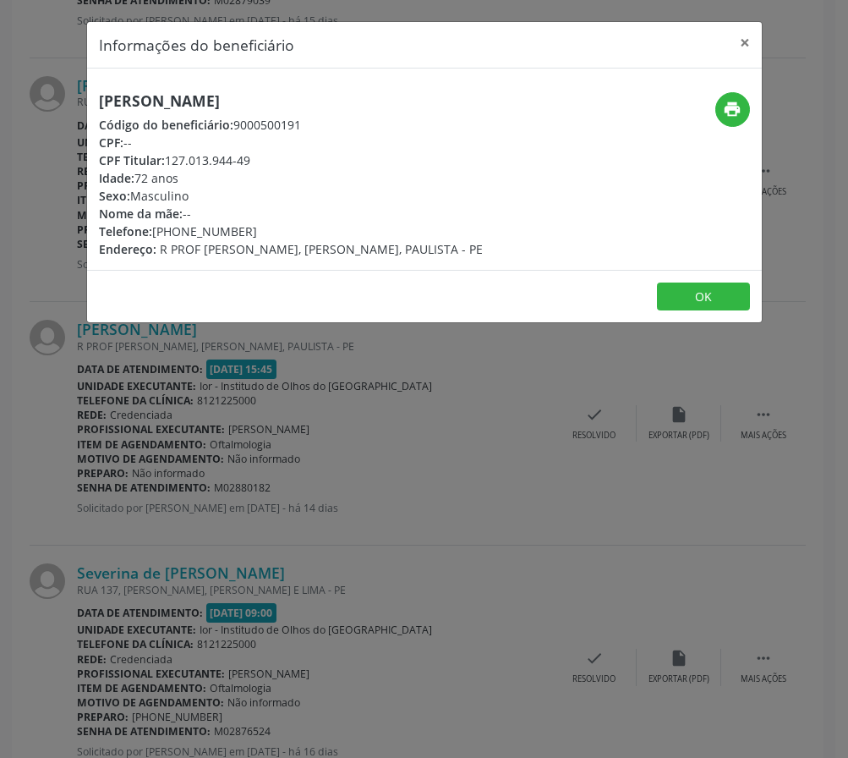
drag, startPoint x: 167, startPoint y: 161, endPoint x: 256, endPoint y: 153, distance: 90.0
click at [256, 153] on div "CPF Titular: 127.013.944-49" at bounding box center [291, 160] width 384 height 18
copy div "127.013.944-49"
drag, startPoint x: 97, startPoint y: 100, endPoint x: 342, endPoint y: 100, distance: 244.3
click at [342, 100] on div "Fernando Antonio Monteiro Código do beneficiário: 9000500191 CPF: -- CPF Titula…" at bounding box center [312, 175] width 450 height 166
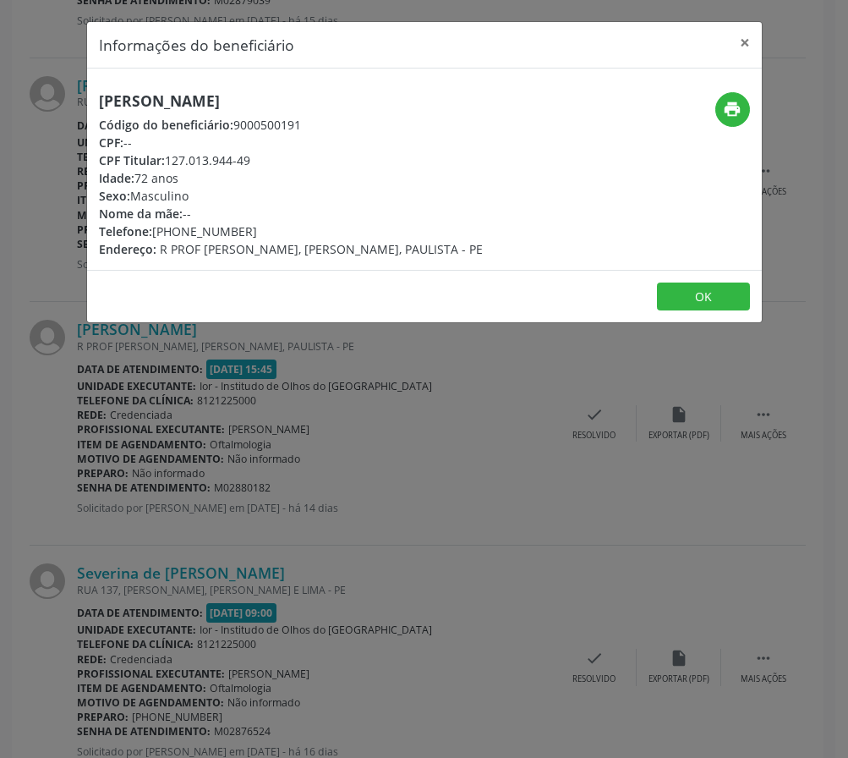
copy h5 "[PERSON_NAME]"
click at [696, 299] on button "OK" at bounding box center [703, 296] width 93 height 29
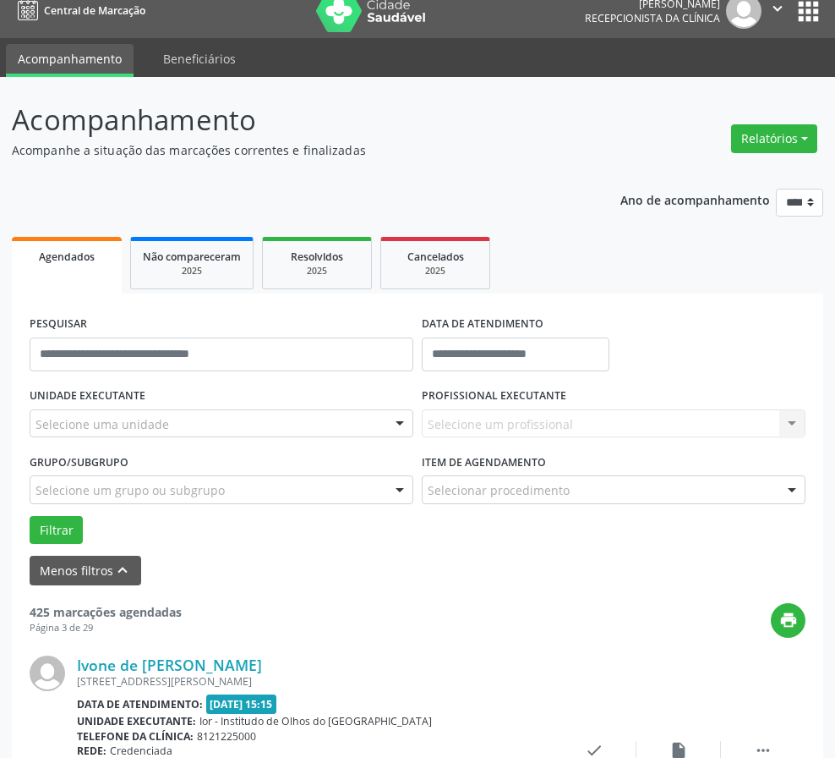
scroll to position [0, 0]
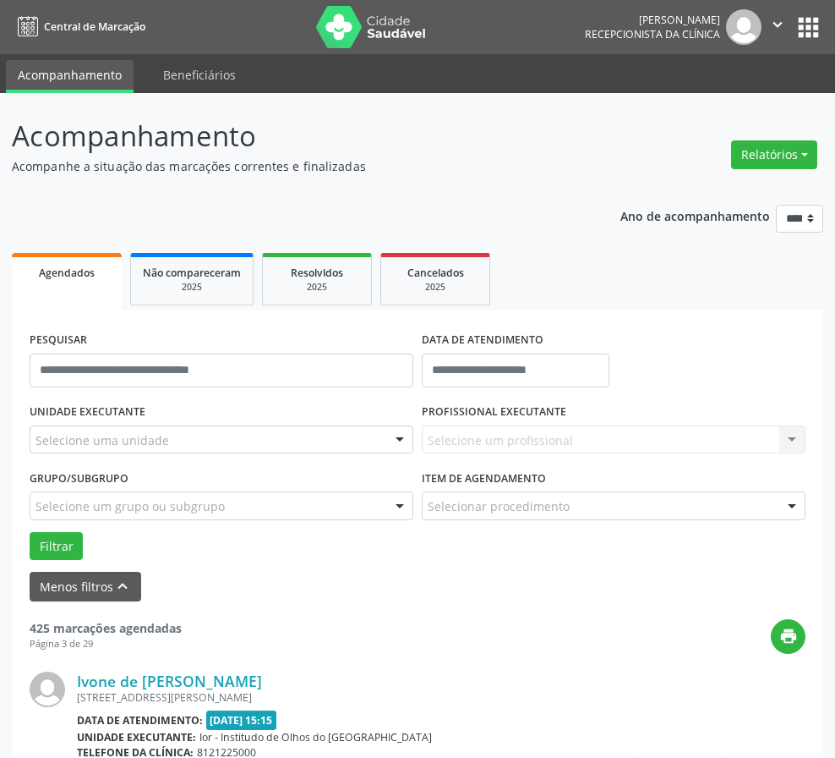
click at [564, 171] on p "Acompanhe a situação das marcações correntes e finalizadas" at bounding box center [296, 166] width 568 height 18
